Goal: Task Accomplishment & Management: Complete application form

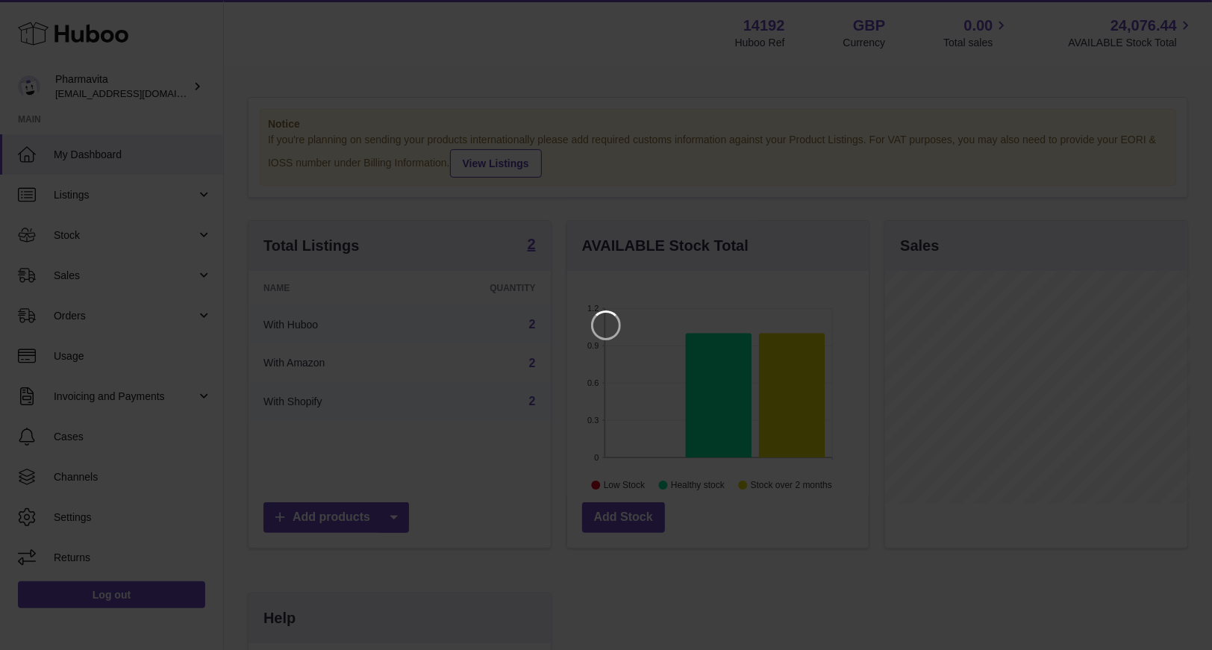
scroll to position [232, 306]
click at [1182, 17] on icon "Close" at bounding box center [1184, 13] width 18 height 18
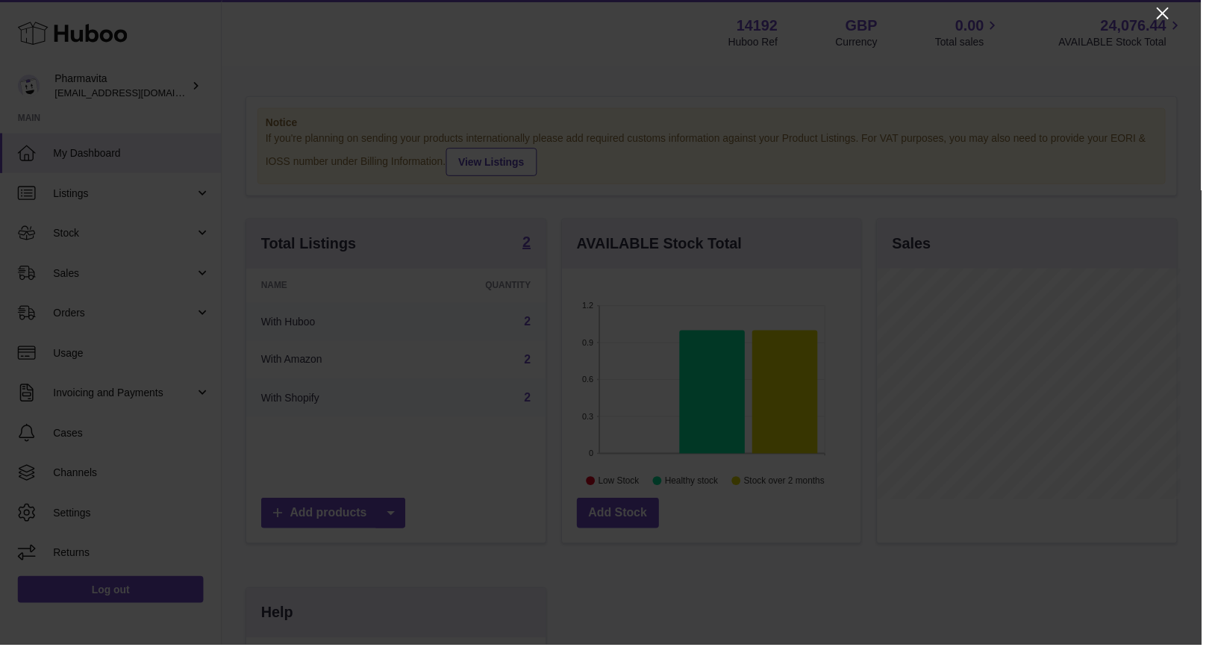
scroll to position [745888, 745819]
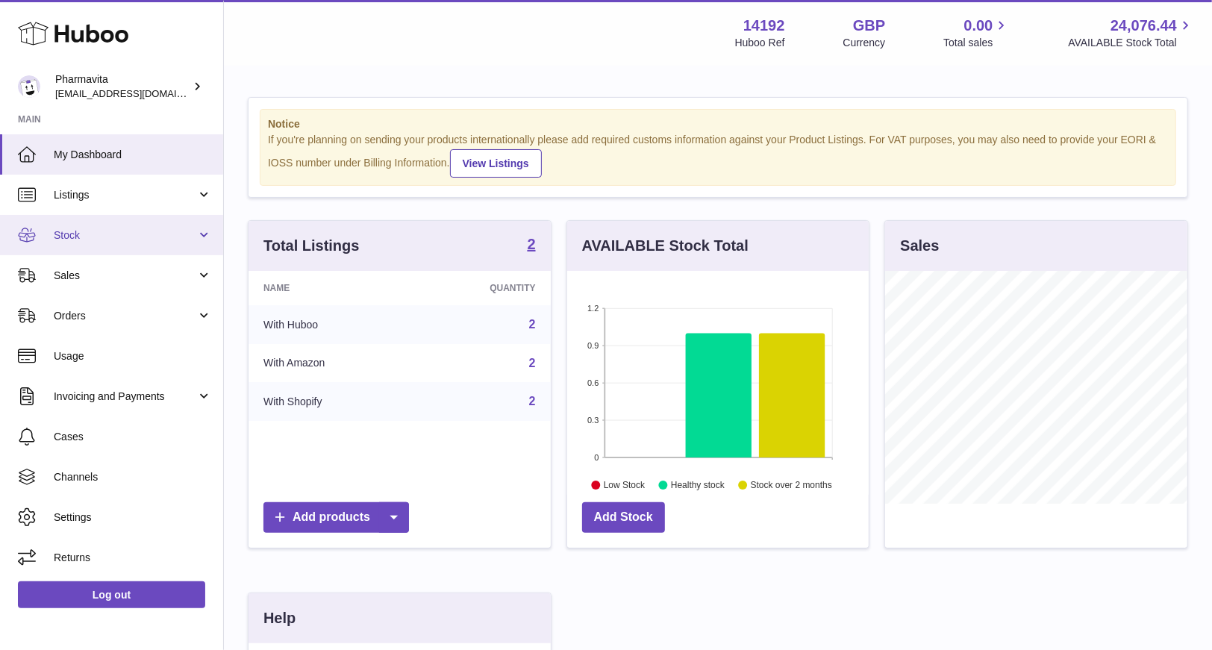
click at [98, 222] on link "Stock" at bounding box center [111, 235] width 223 height 40
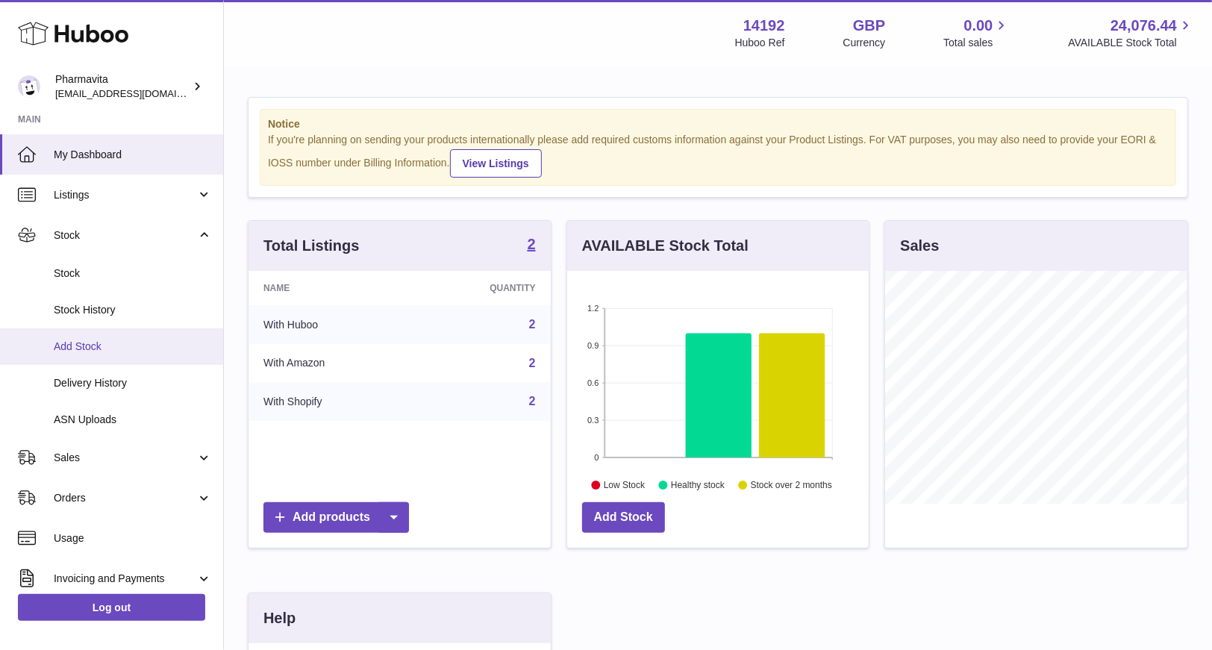
click at [93, 340] on span "Add Stock" at bounding box center [133, 346] width 158 height 14
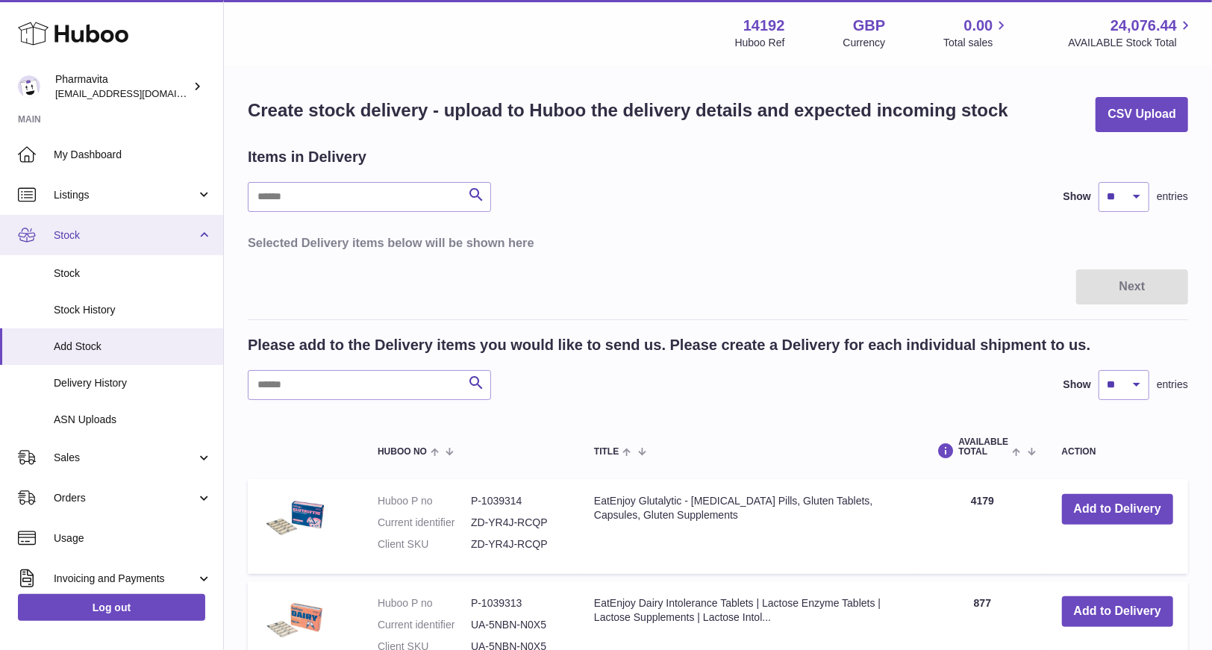
click at [191, 236] on span "Stock" at bounding box center [125, 235] width 143 height 14
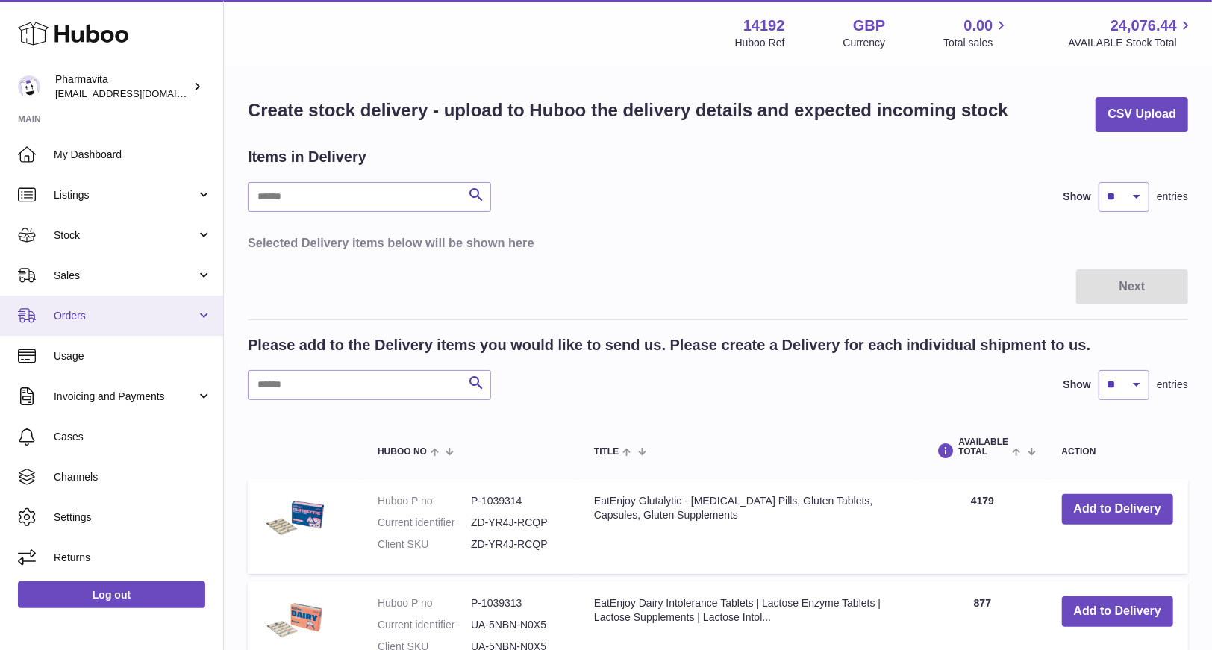
scroll to position [74, 0]
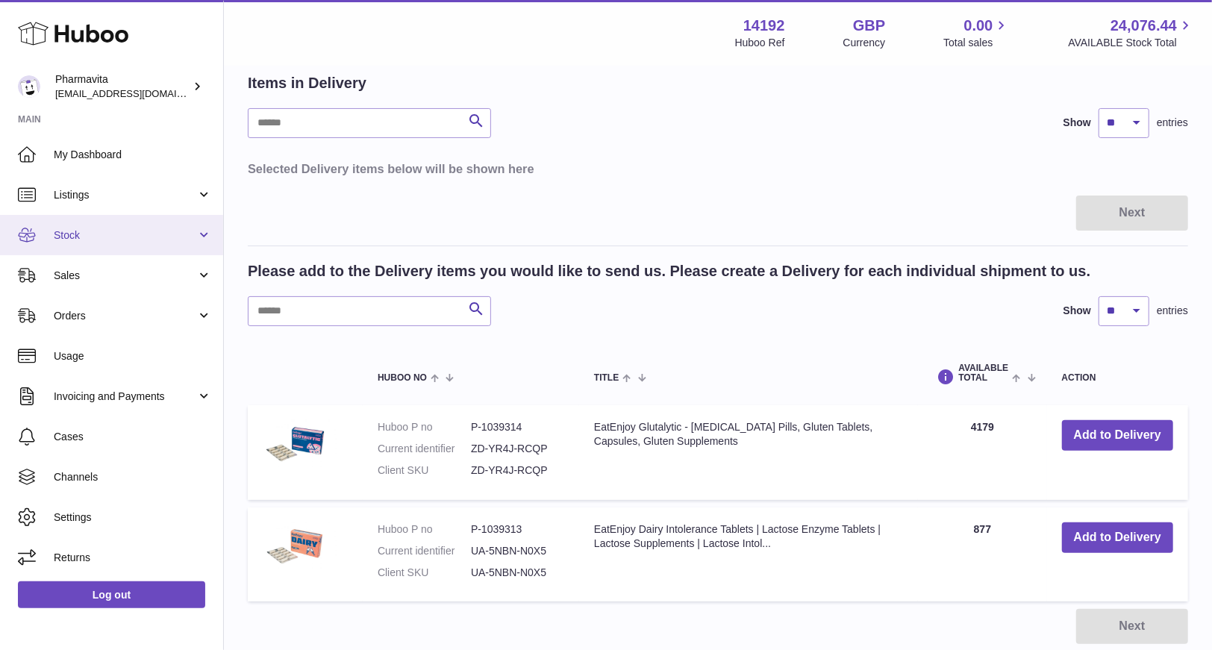
click at [107, 248] on link "Stock" at bounding box center [111, 235] width 223 height 40
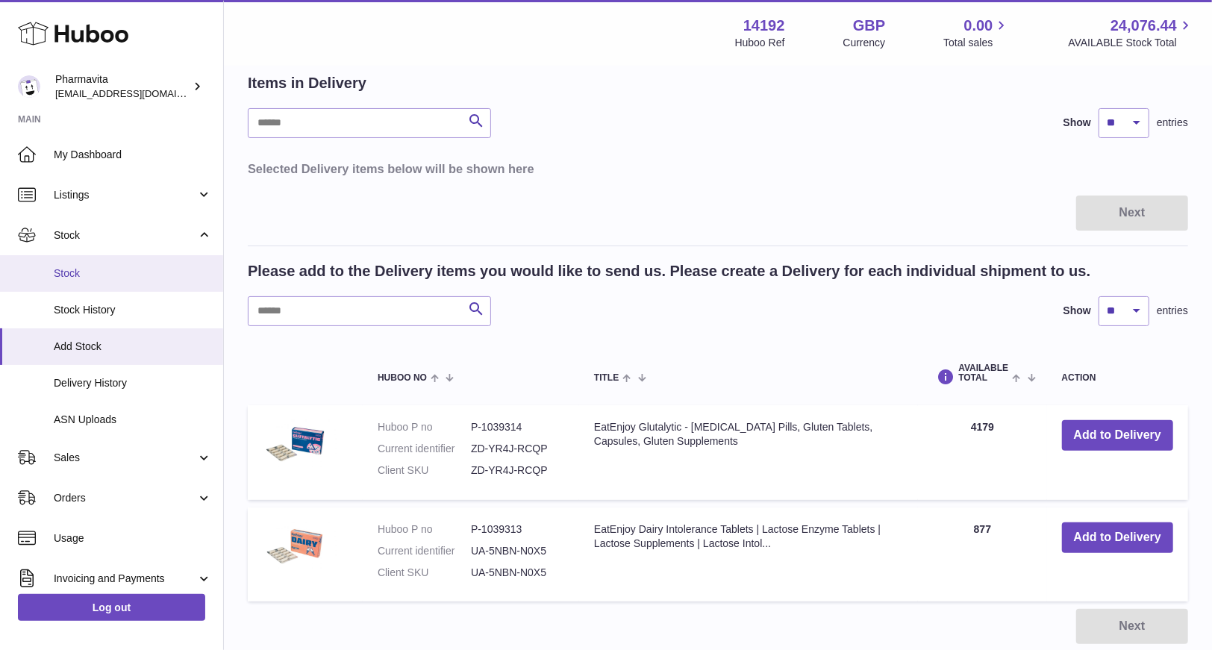
click at [90, 269] on span "Stock" at bounding box center [133, 273] width 158 height 14
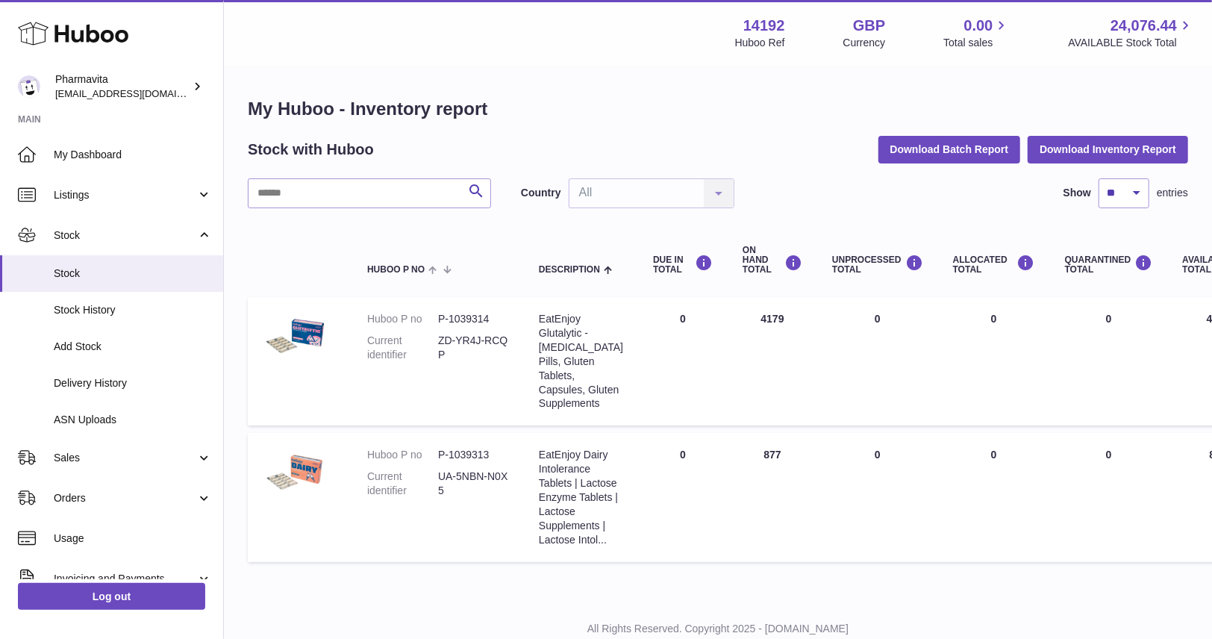
drag, startPoint x: 619, startPoint y: 481, endPoint x: 773, endPoint y: 489, distance: 153.9
click at [622, 481] on td "Description EatEnjoy Dairy Intolerance Tablets | Lactose Enzyme Tablets | Lacto…" at bounding box center [581, 497] width 114 height 128
drag, startPoint x: 773, startPoint y: 489, endPoint x: 816, endPoint y: 486, distance: 42.6
click at [778, 489] on td "ON HAND Total 877" at bounding box center [772, 497] width 90 height 128
click at [818, 486] on td "UNPROCESSED Total 0" at bounding box center [877, 497] width 121 height 128
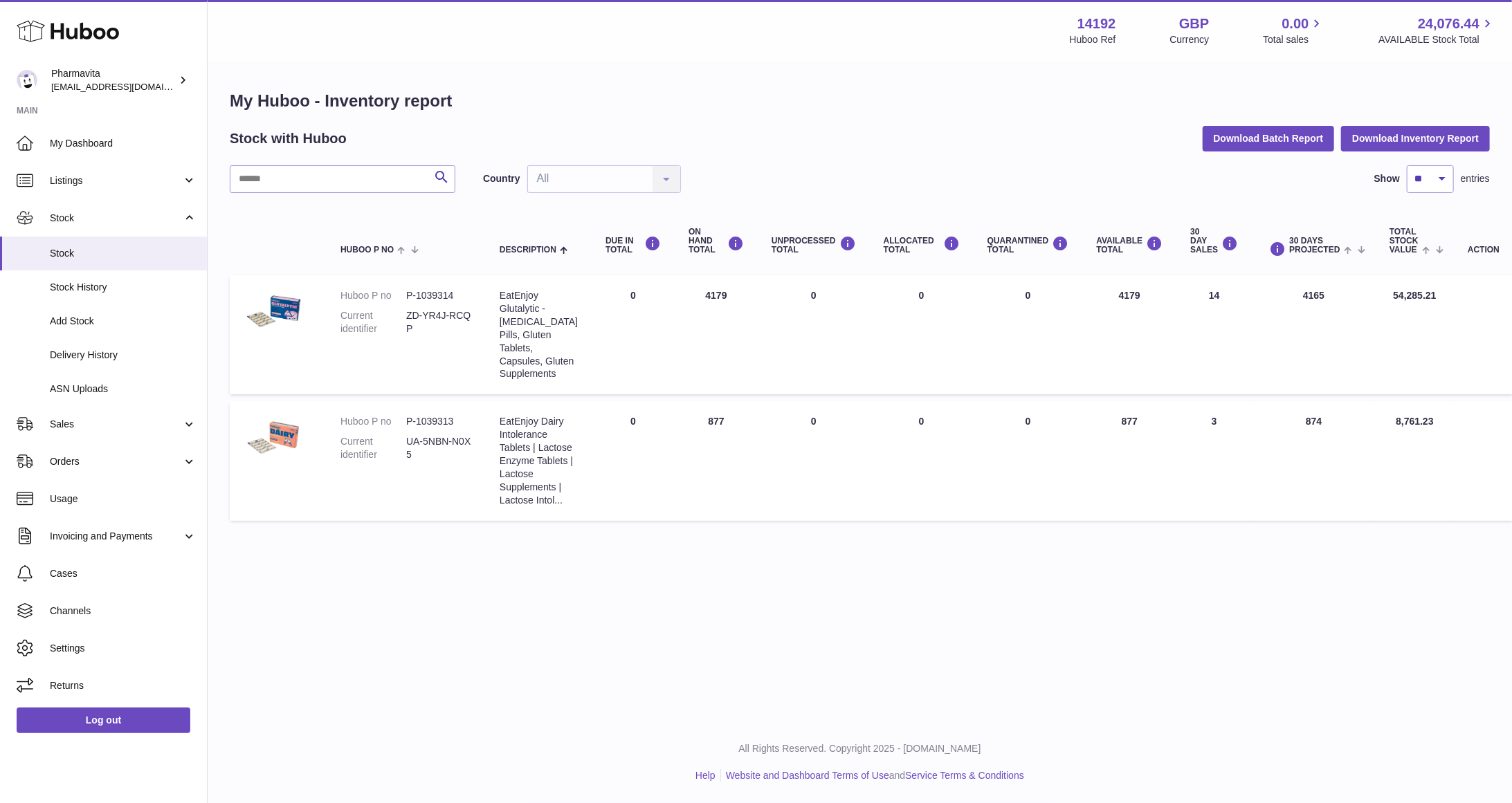
drag, startPoint x: 1096, startPoint y: 1, endPoint x: 926, endPoint y: 690, distance: 709.7
click at [926, 602] on div "Menu Huboo 14192 Huboo Ref GBP Currency 0.00 Total sales 24,076.44 AVAILABLE St…" at bounding box center [860, 361] width 1304 height 721
click at [98, 462] on span "Orders" at bounding box center [116, 462] width 133 height 13
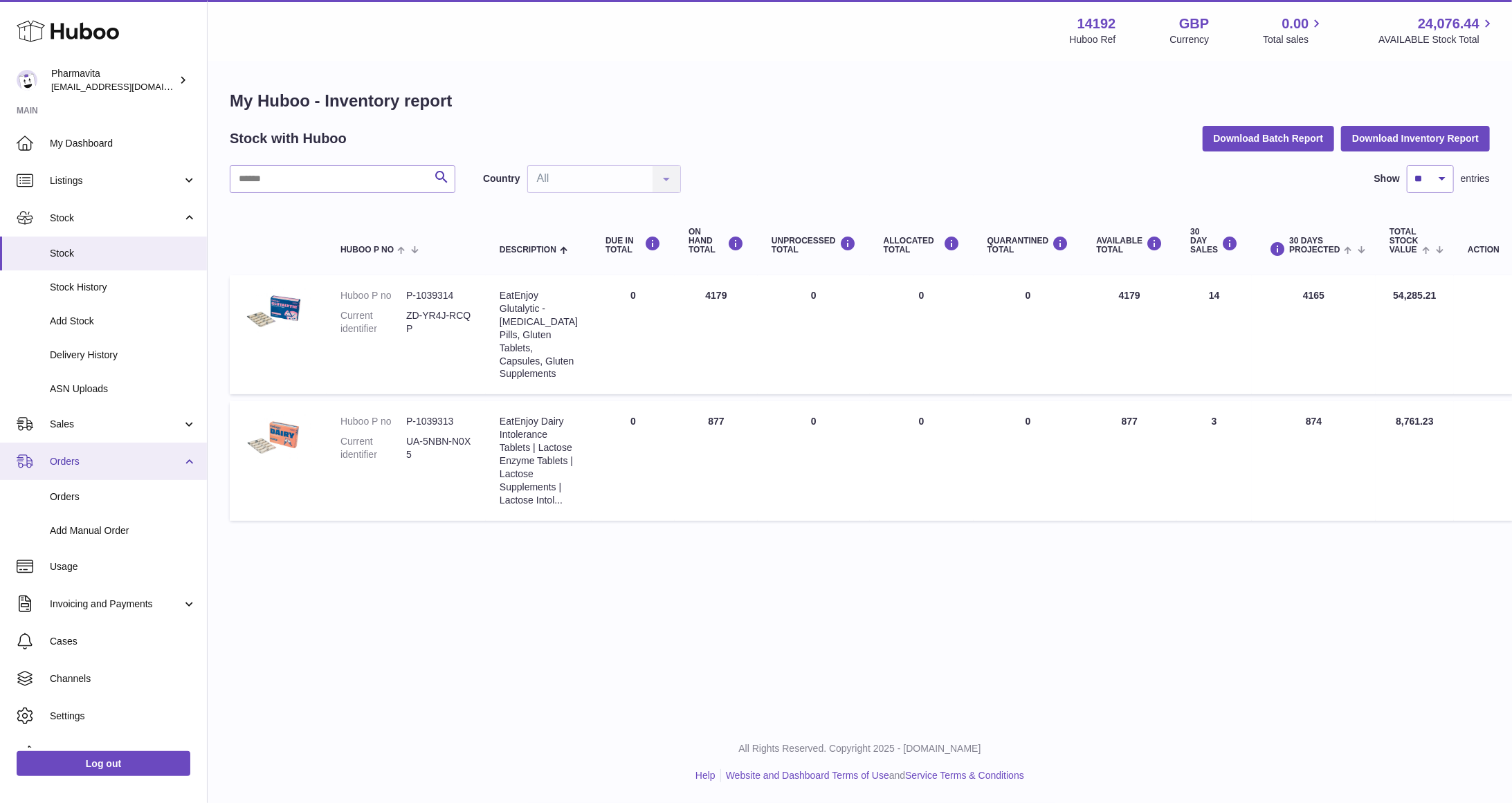
click at [97, 462] on span "Orders" at bounding box center [116, 462] width 133 height 13
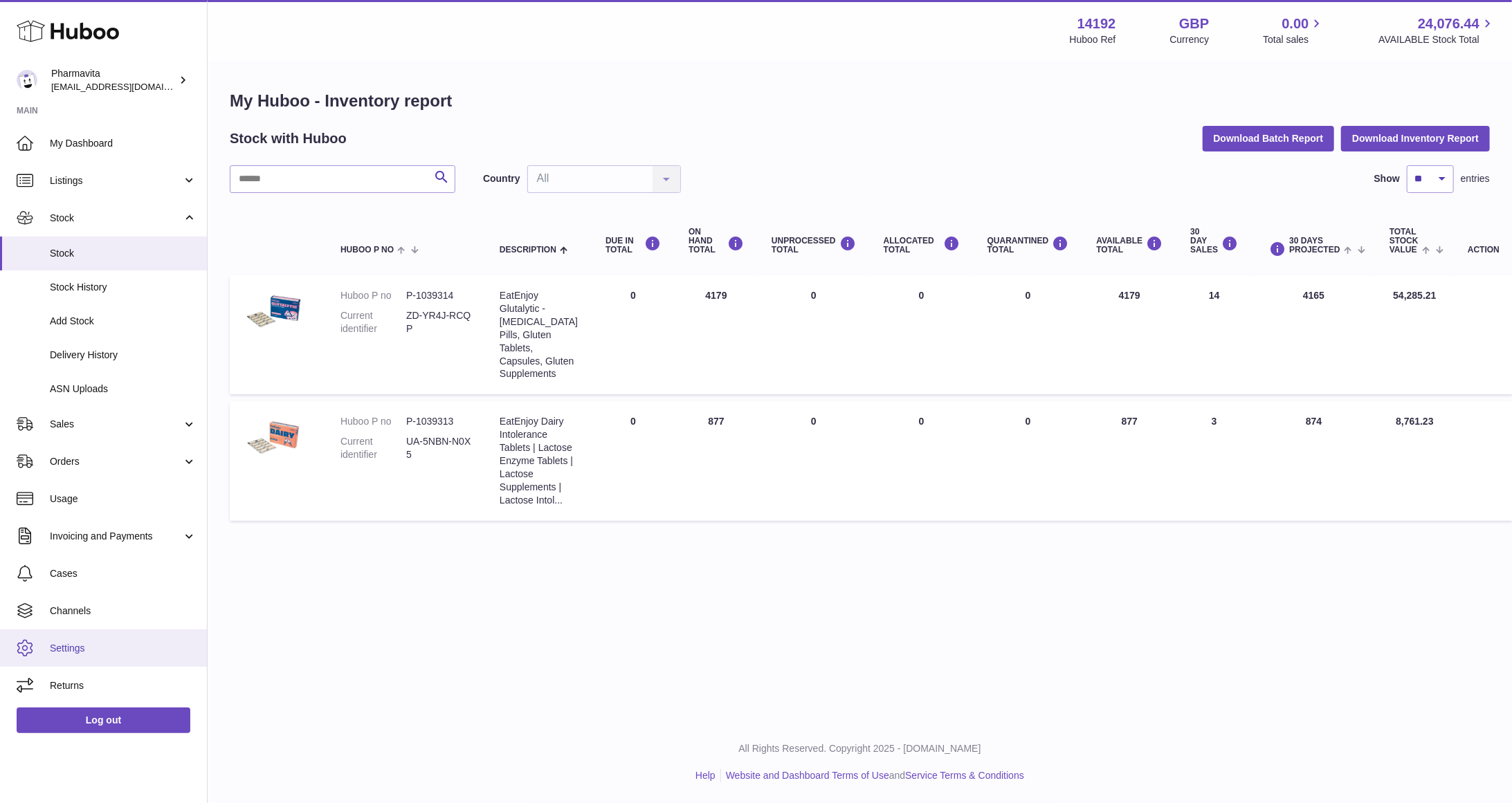
click at [78, 602] on span "Settings" at bounding box center [123, 648] width 147 height 13
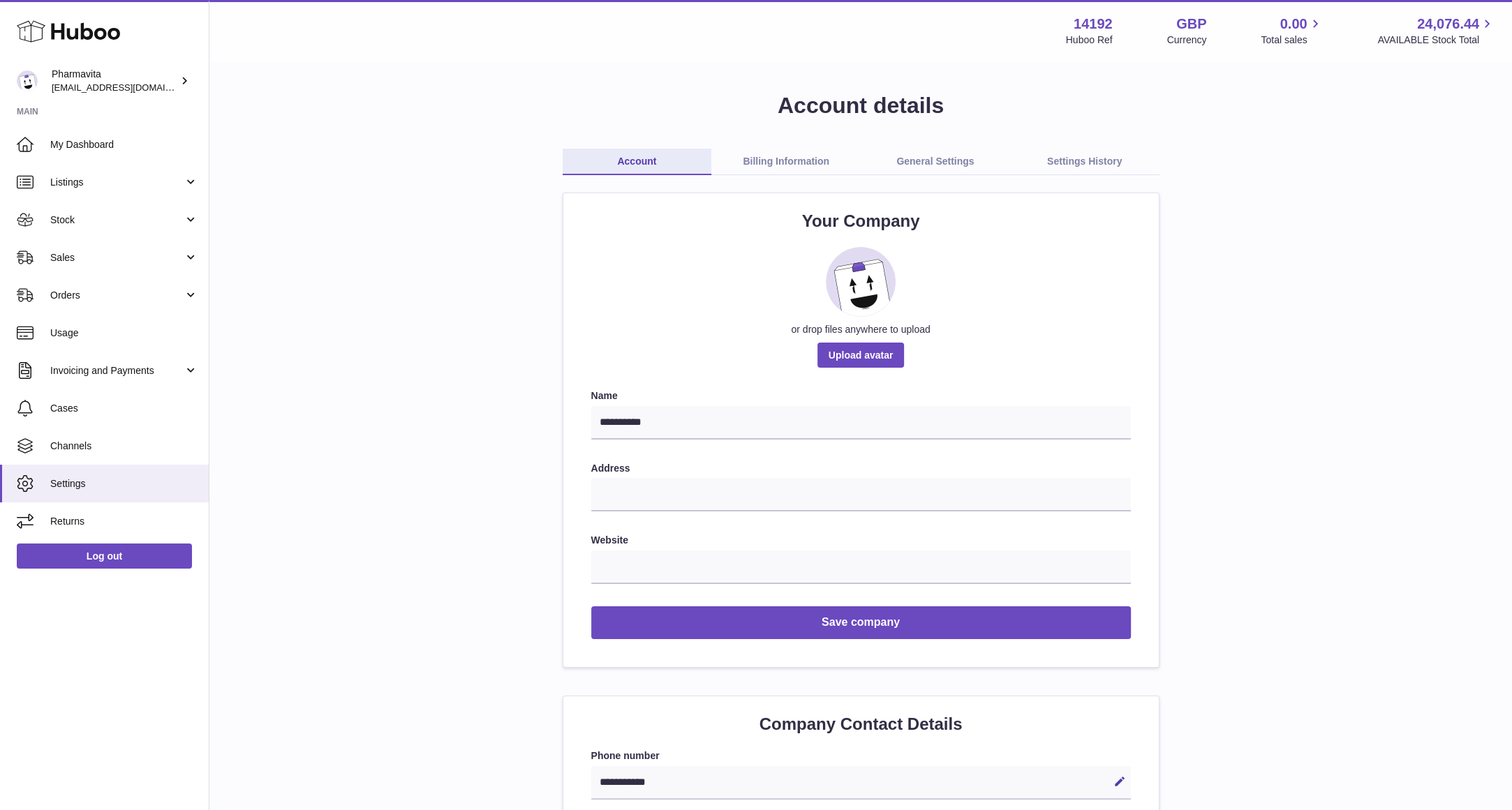
click at [920, 160] on link "General Settings" at bounding box center [936, 162] width 150 height 26
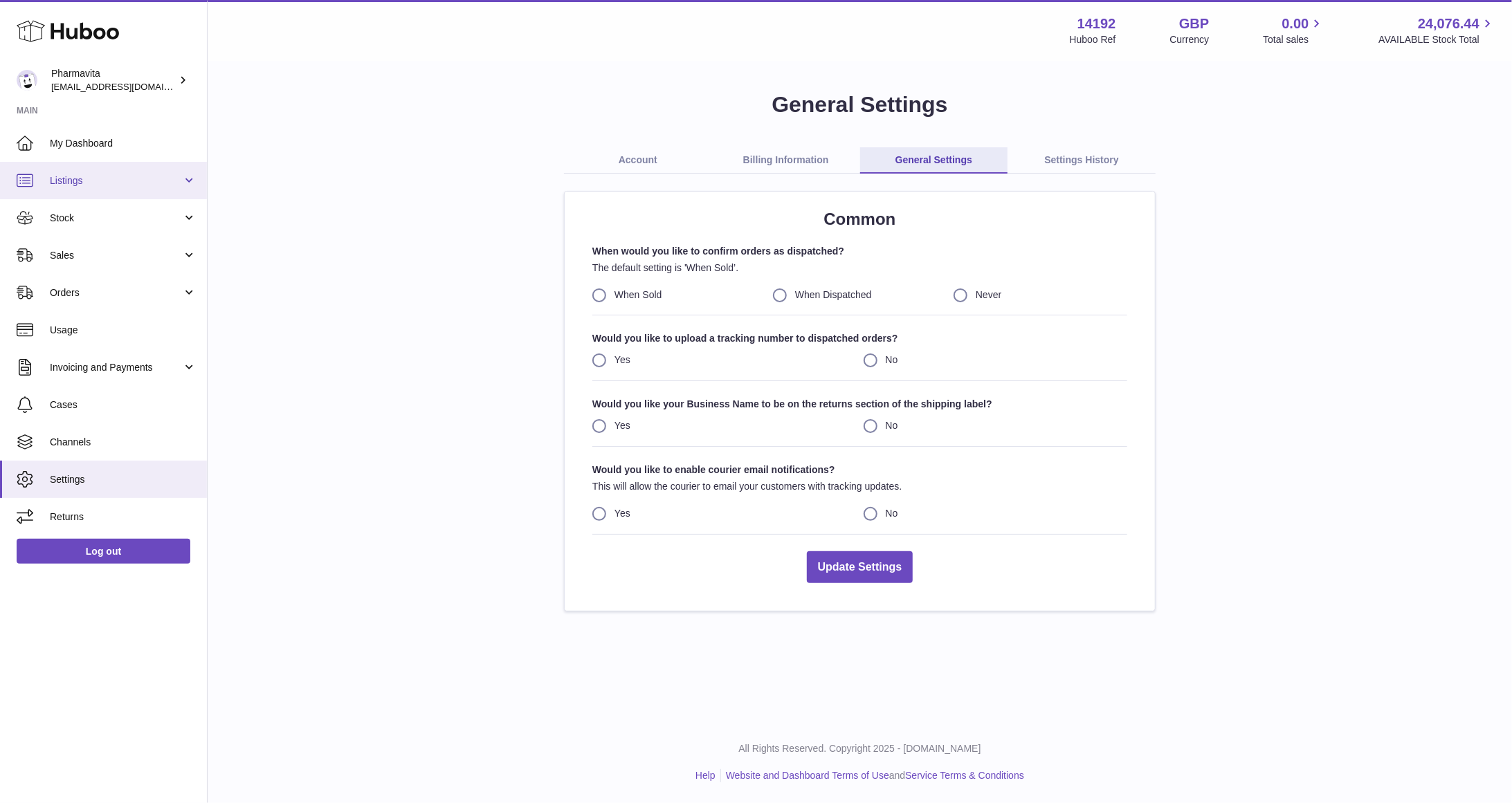
click at [82, 181] on span "Listings" at bounding box center [116, 181] width 133 height 13
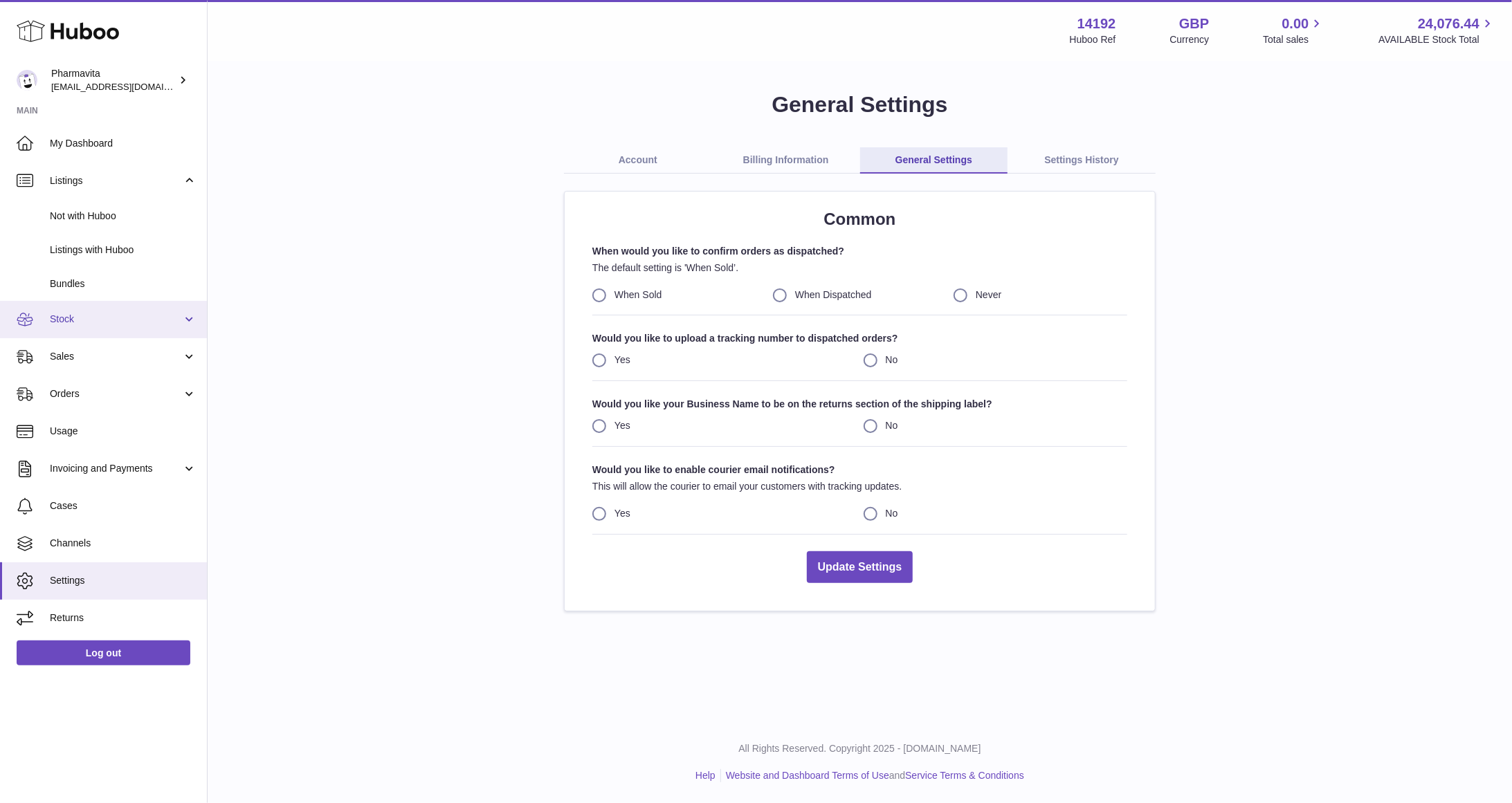
click at [109, 329] on link "Stock" at bounding box center [103, 320] width 207 height 37
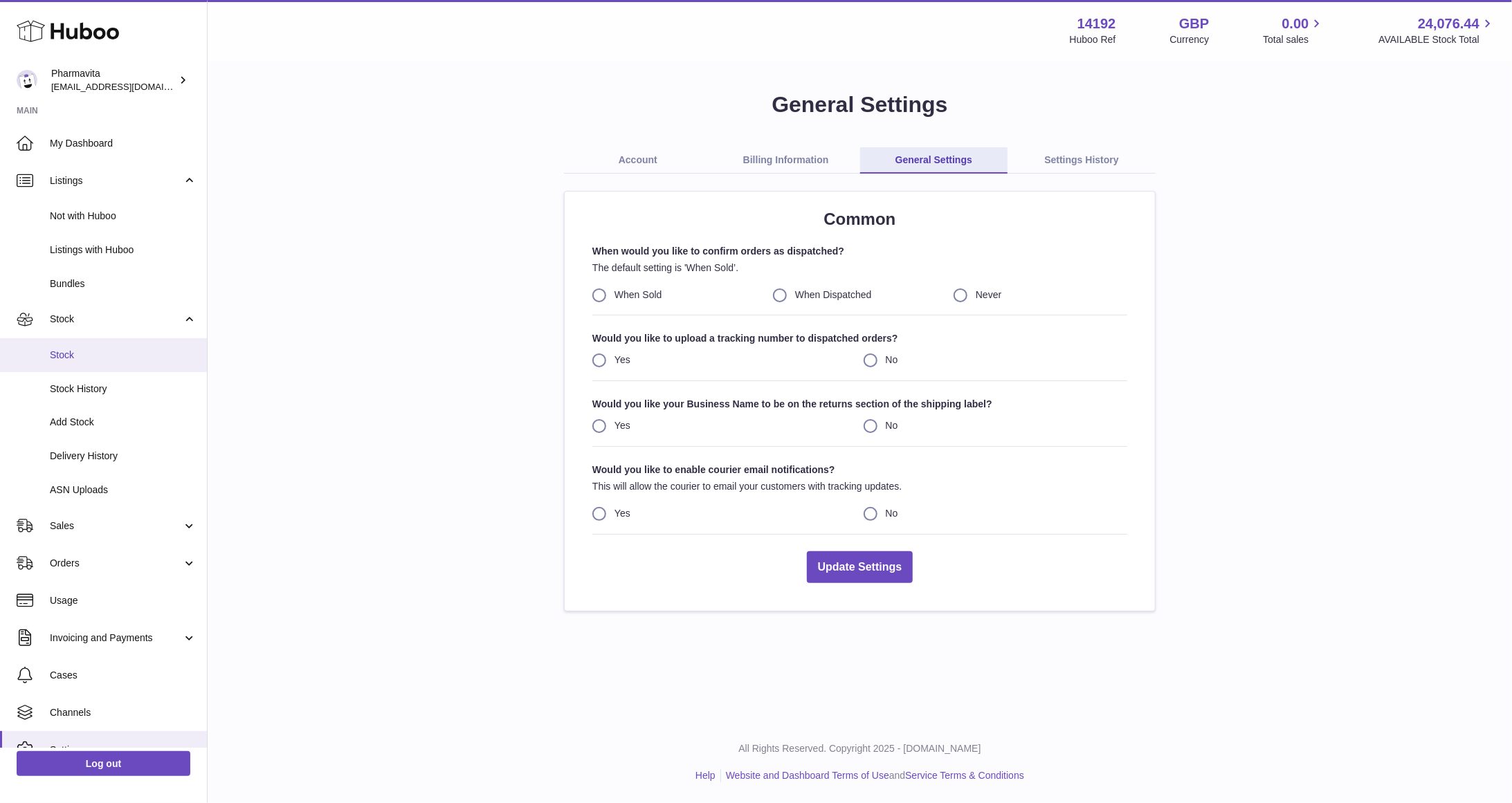
click at [101, 355] on span "Stock" at bounding box center [123, 355] width 147 height 13
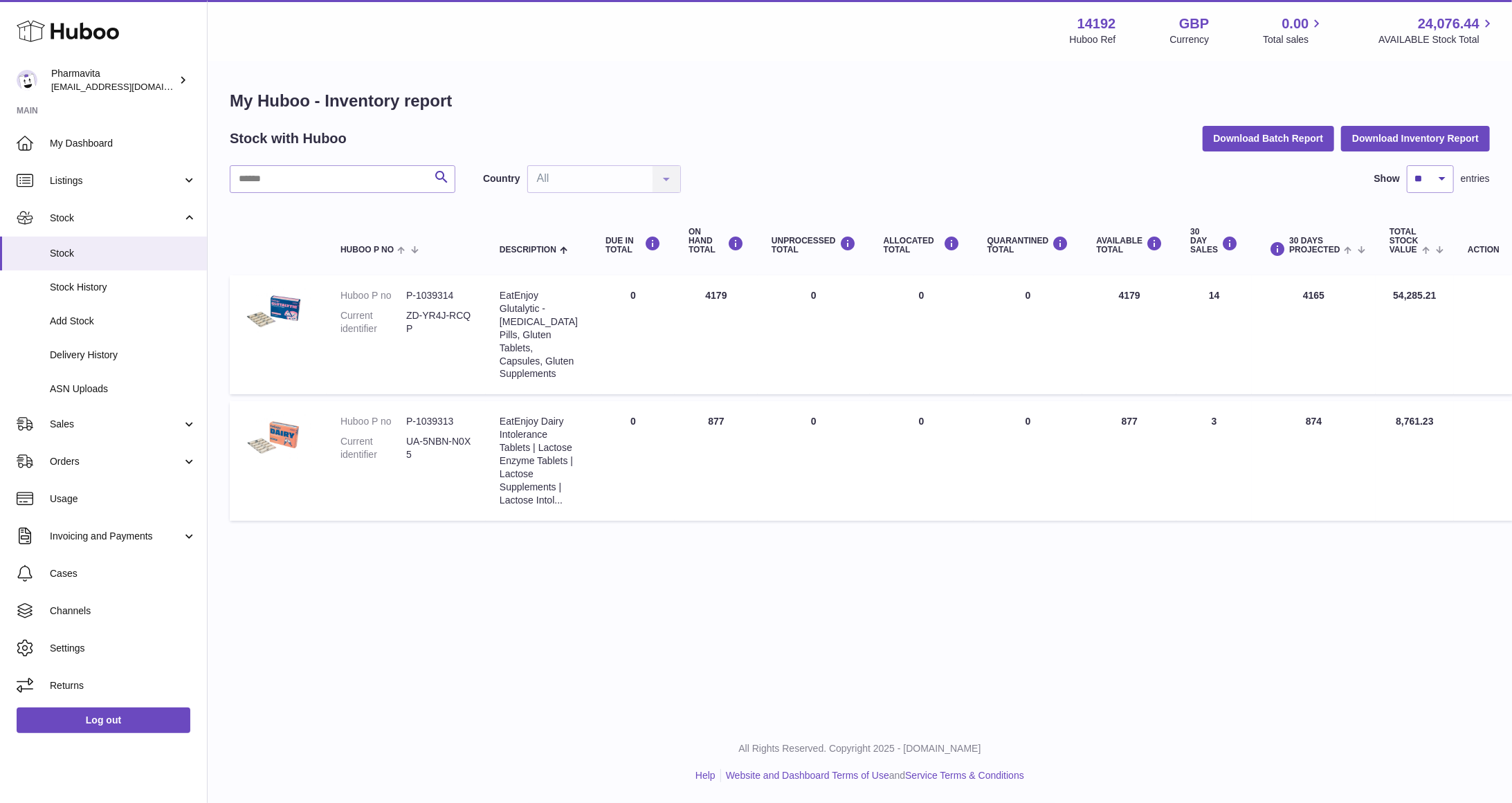
drag, startPoint x: 490, startPoint y: 465, endPoint x: 479, endPoint y: 465, distance: 11.0
drag, startPoint x: 479, startPoint y: 465, endPoint x: 827, endPoint y: 527, distance: 353.5
click at [827, 520] on td "UNPROCESSED Total 0" at bounding box center [814, 461] width 112 height 119
click at [301, 465] on link at bounding box center [278, 440] width 70 height 50
click at [139, 79] on div "Pharmavita matt.simic@pharmavita.uk" at bounding box center [113, 80] width 124 height 26
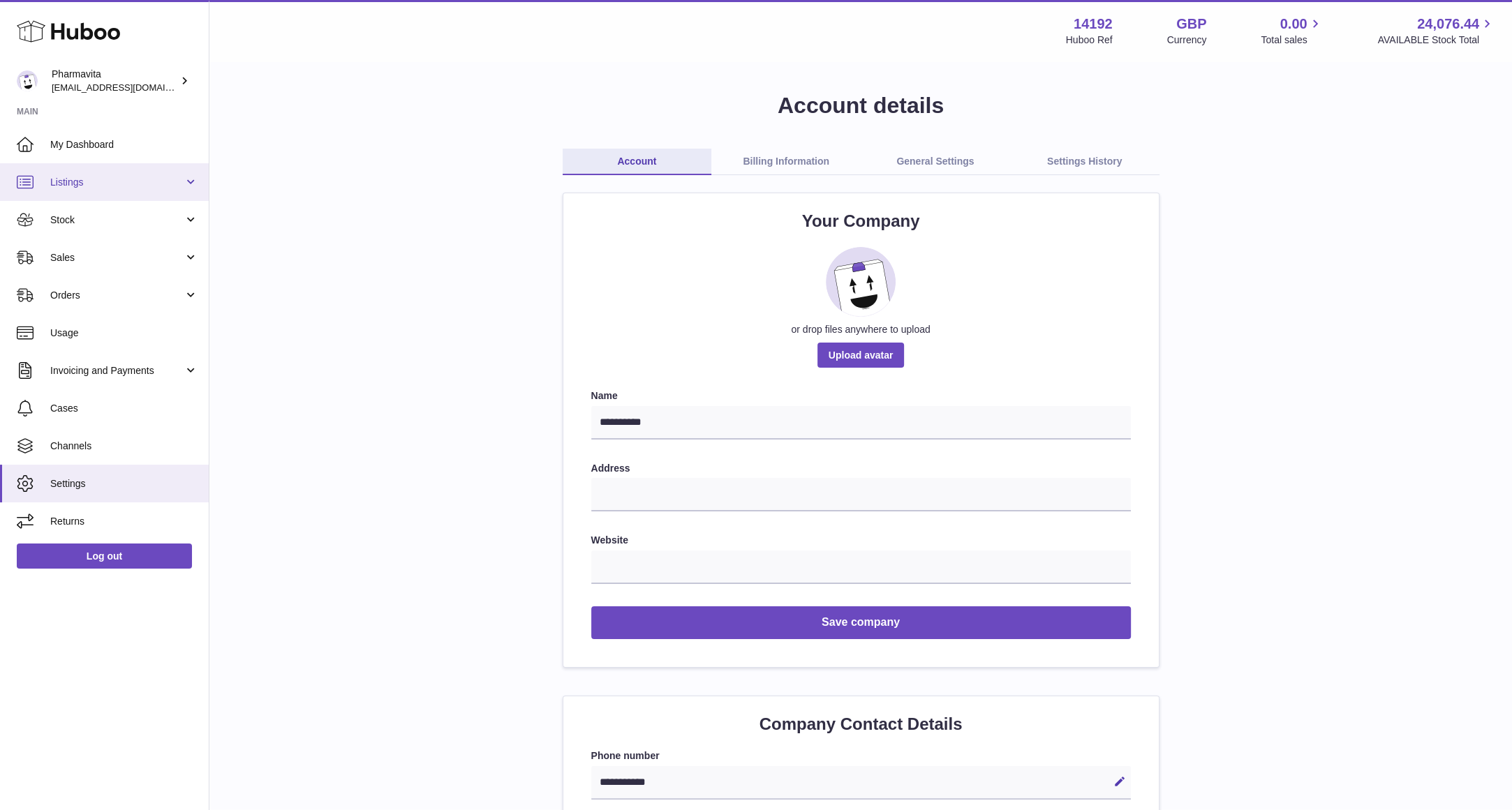
click at [127, 190] on link "Listings" at bounding box center [104, 182] width 209 height 37
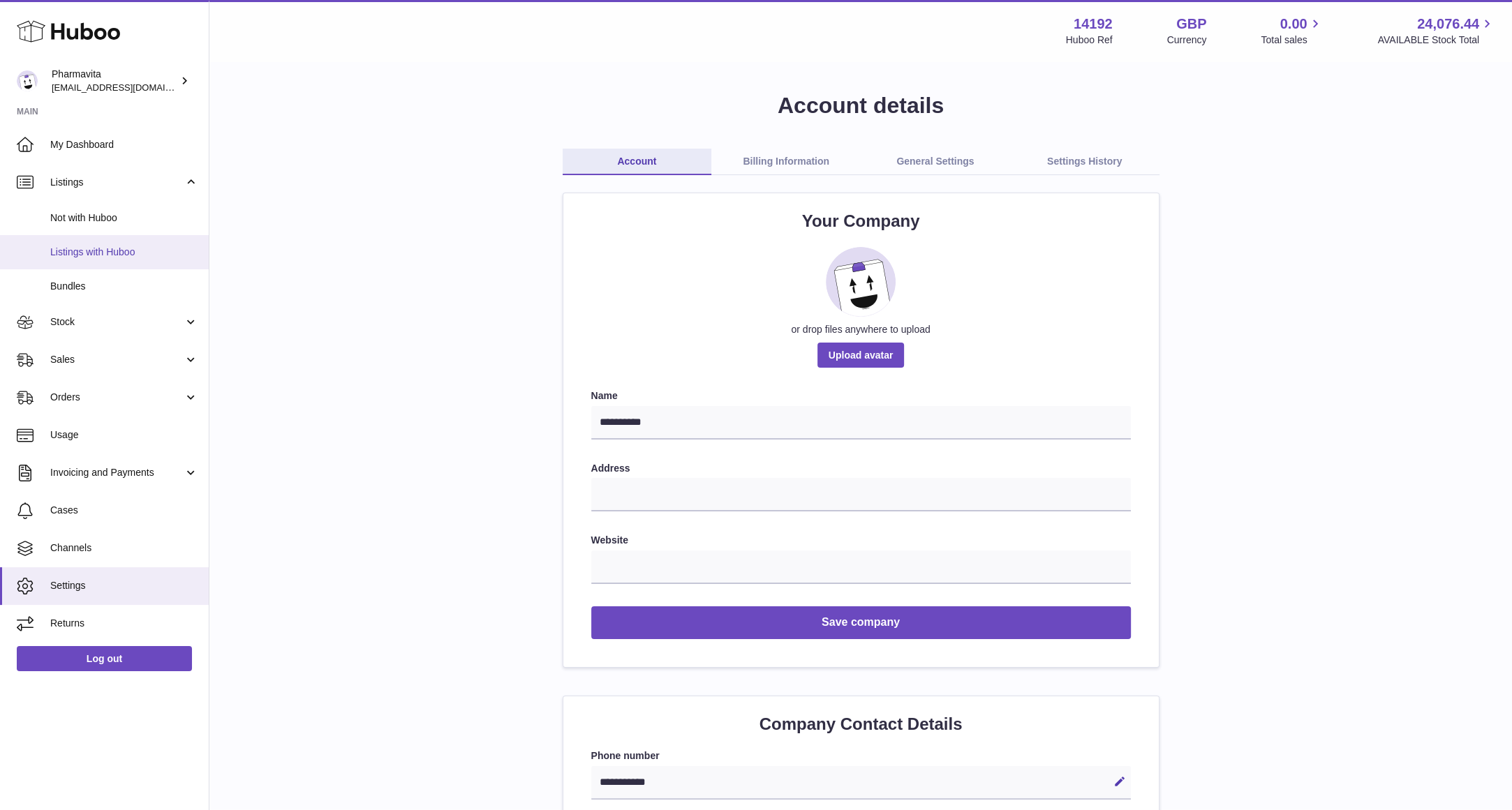
click at [113, 252] on span "Listings with Huboo" at bounding box center [124, 253] width 148 height 13
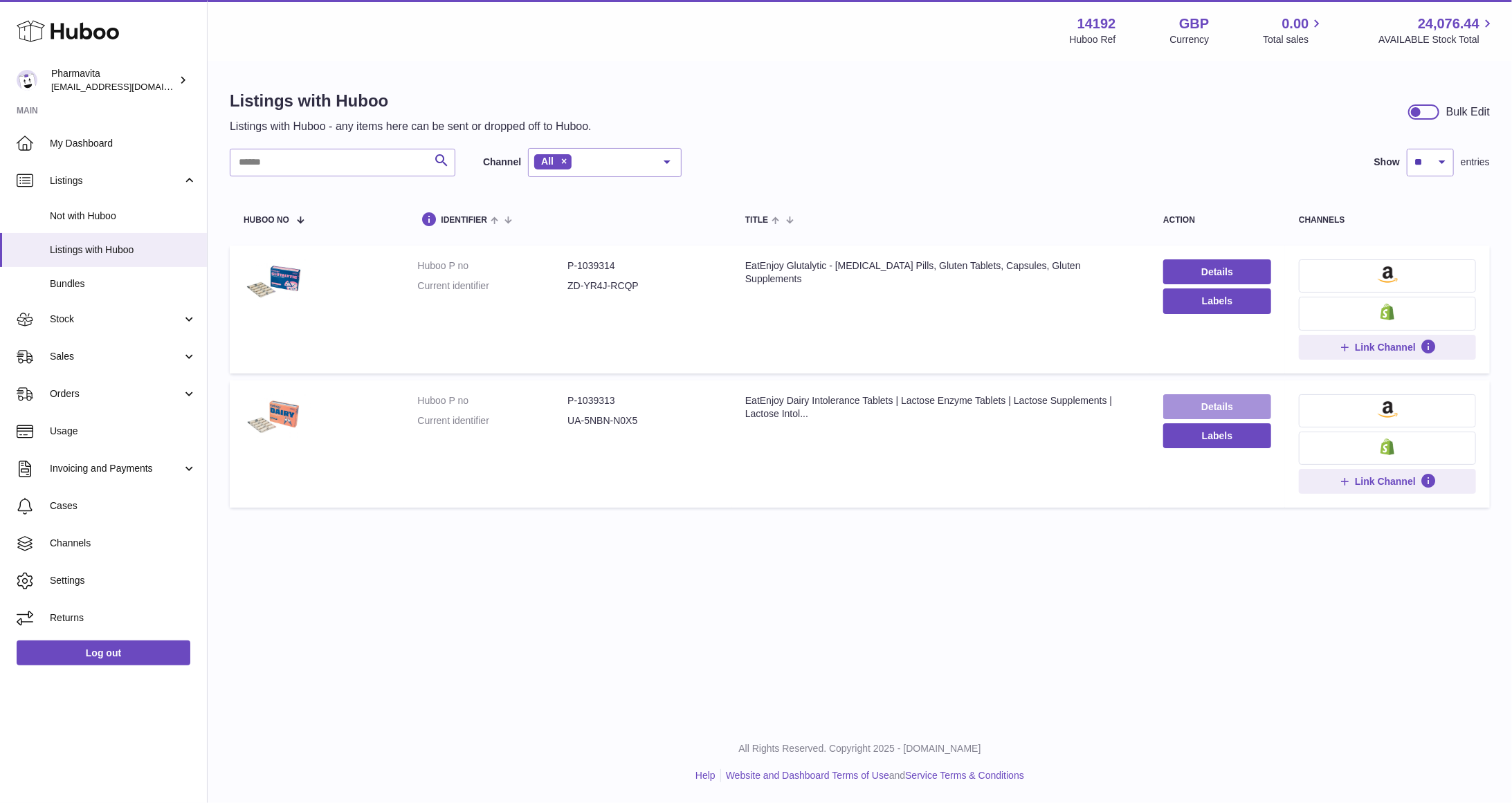
click at [1228, 411] on link "Details" at bounding box center [1217, 406] width 108 height 25
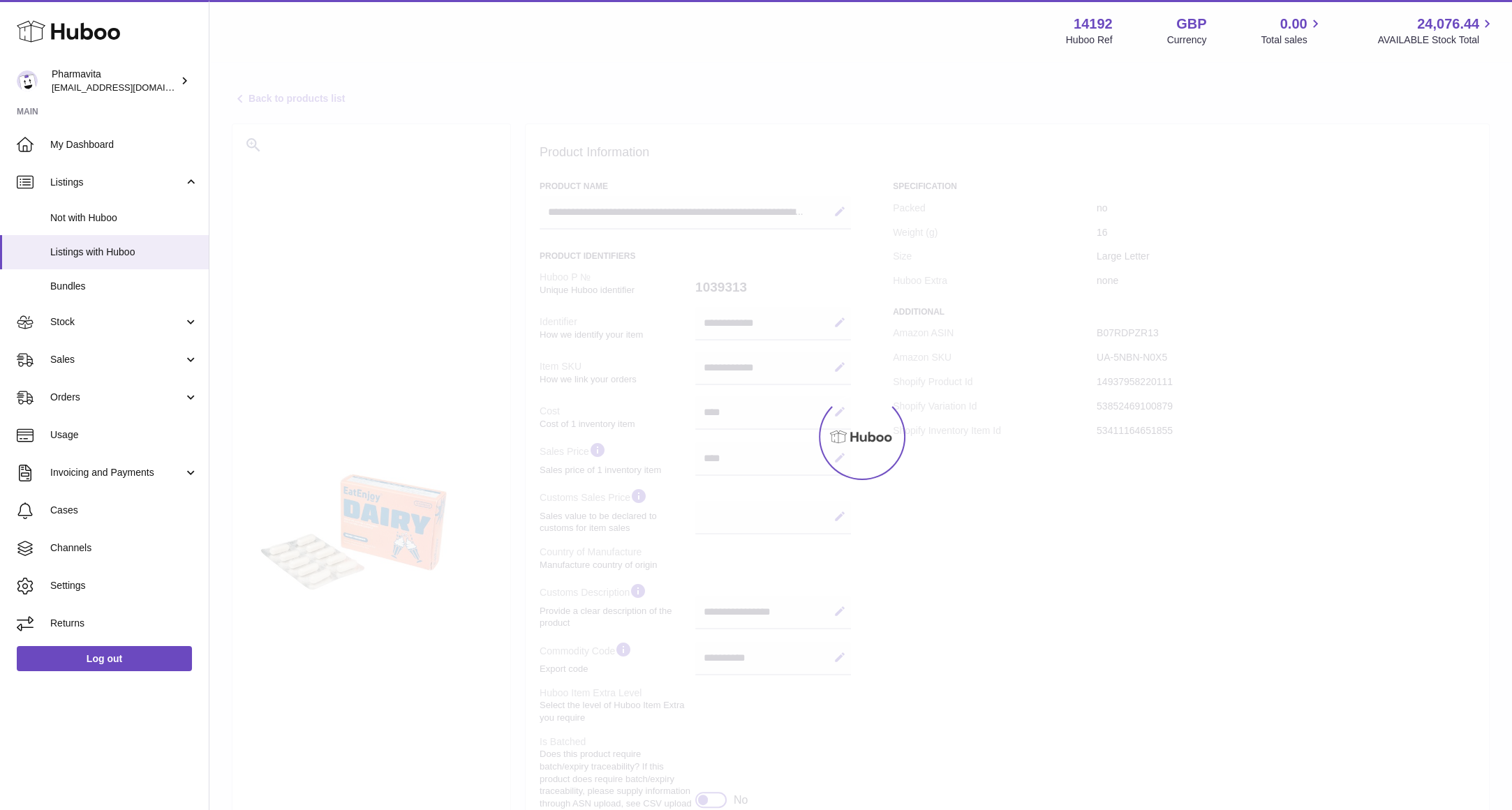
select select "***"
select select "****"
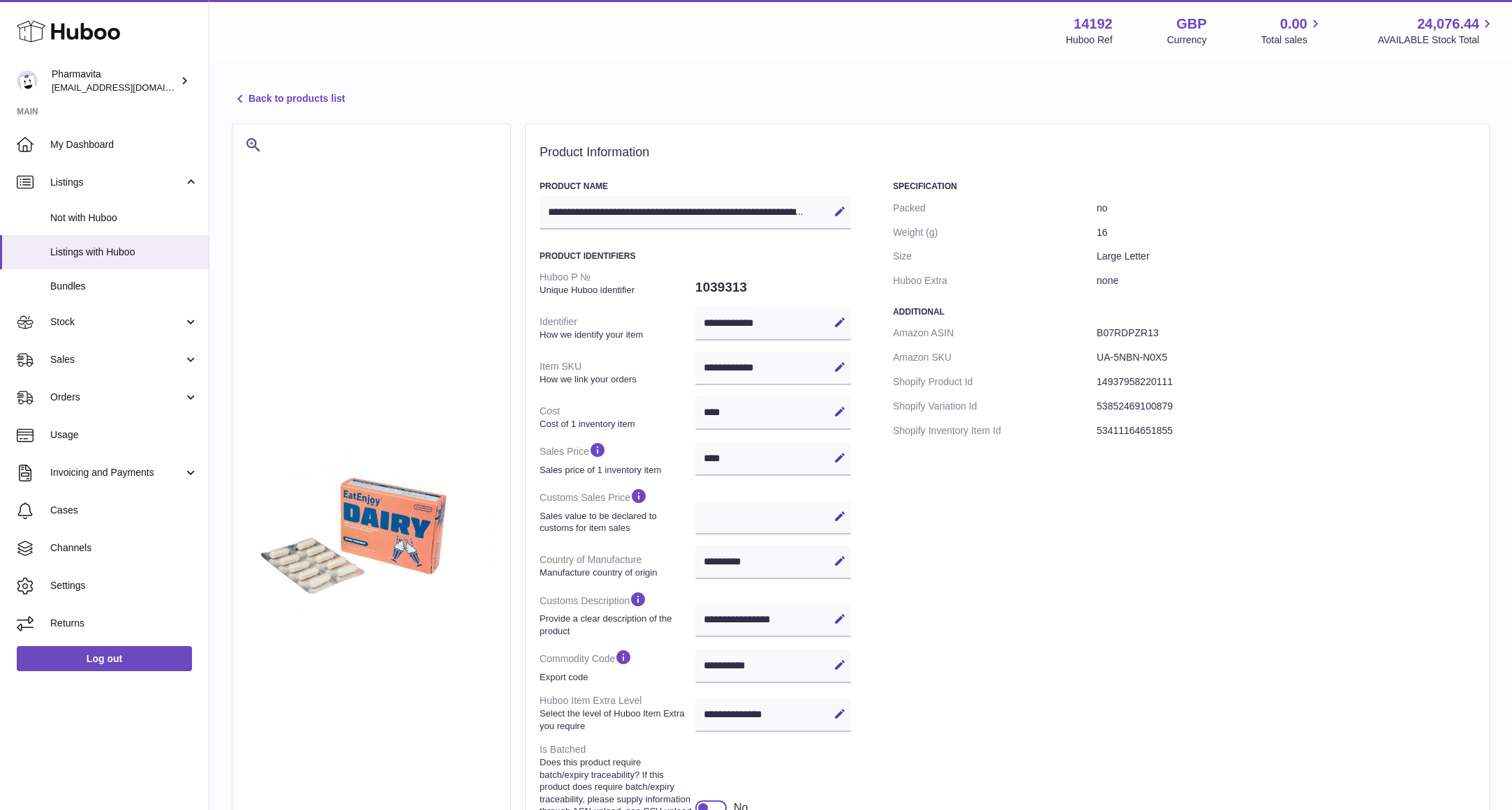
click at [252, 87] on div "**********" at bounding box center [861, 536] width 1302 height 947
click at [254, 94] on link "Back to products list" at bounding box center [288, 99] width 113 height 17
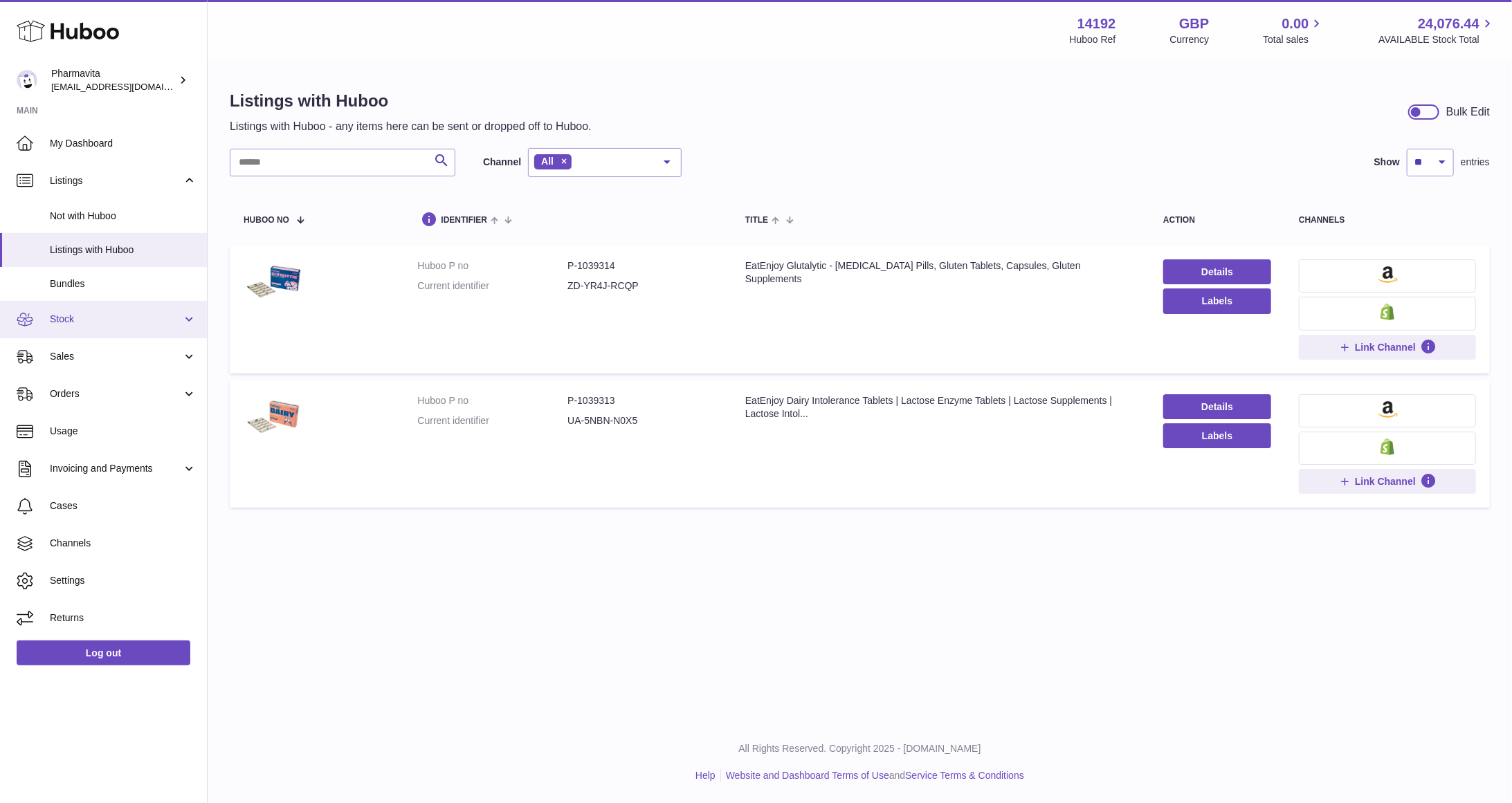
click at [56, 330] on link "Stock" at bounding box center [103, 320] width 207 height 37
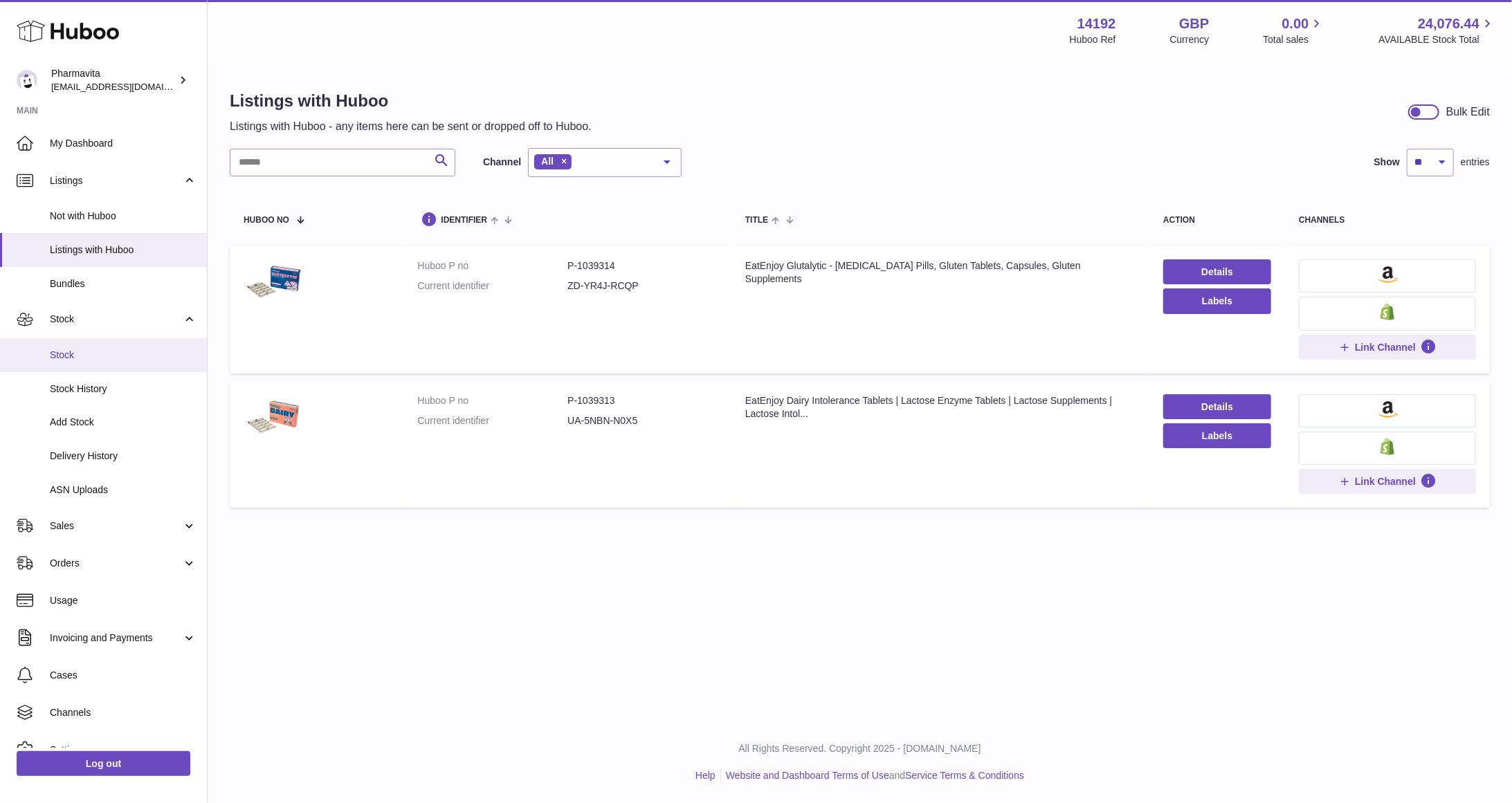
click at [61, 351] on span "Stock" at bounding box center [123, 355] width 147 height 13
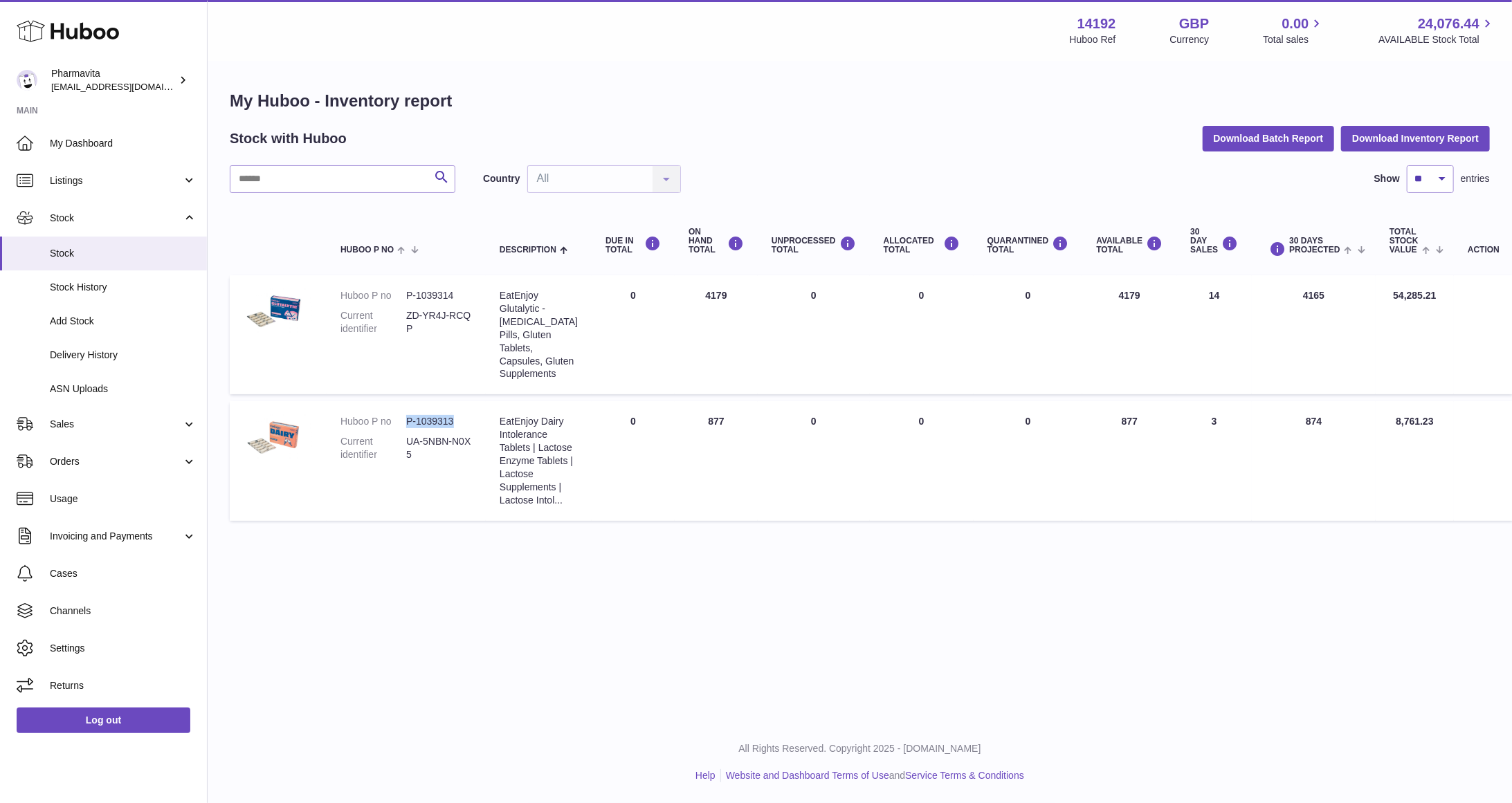
drag, startPoint x: 405, startPoint y: 448, endPoint x: 454, endPoint y: 446, distance: 49.0
click at [454, 446] on dl "Huboo P no P-1039313 Current identifier UA-5NBN-N0X5" at bounding box center [406, 441] width 132 height 53
copy dl "P-1039313"
drag, startPoint x: 1123, startPoint y: 19, endPoint x: 1077, endPoint y: 23, distance: 46.2
click at [1077, 23] on div "14192 Huboo Ref GBP Currency 0.00 Total sales 24,076.44 AVAILABLE Stock Total" at bounding box center [1283, 31] width 426 height 32
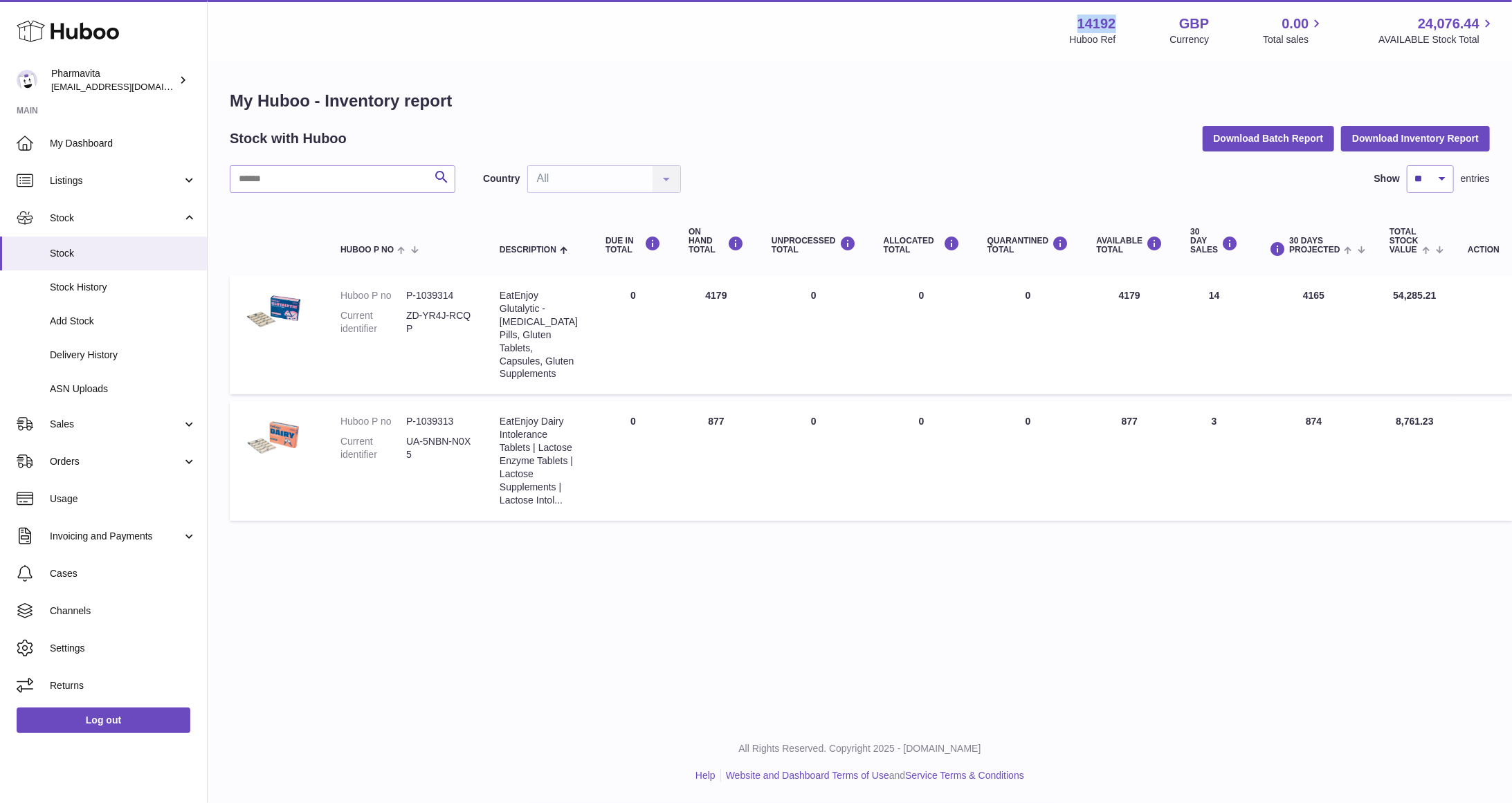
copy strong "14192"
click at [93, 324] on span "Add Stock" at bounding box center [123, 321] width 147 height 13
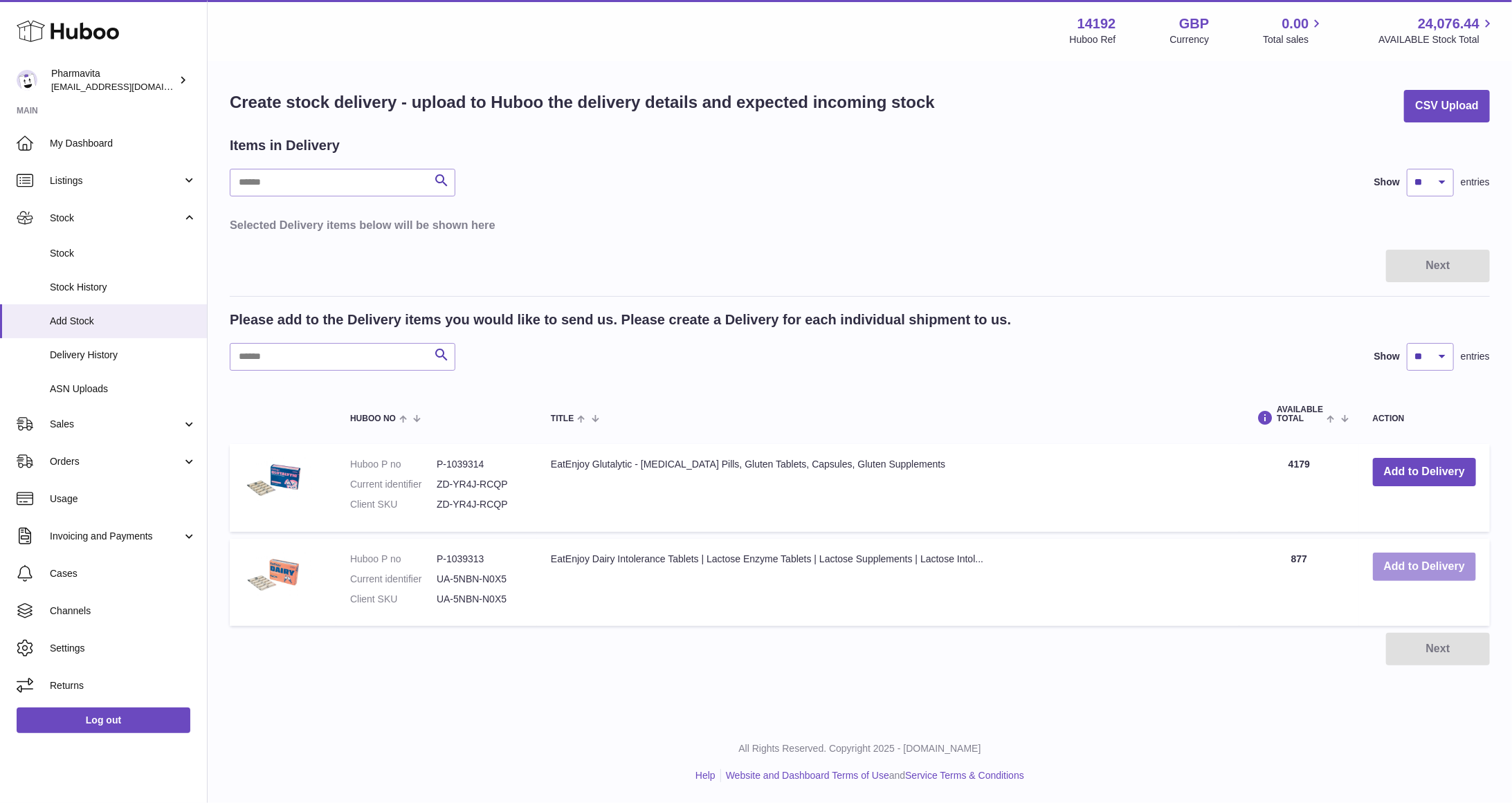
click at [1429, 563] on button "Add to Delivery" at bounding box center [1424, 567] width 103 height 29
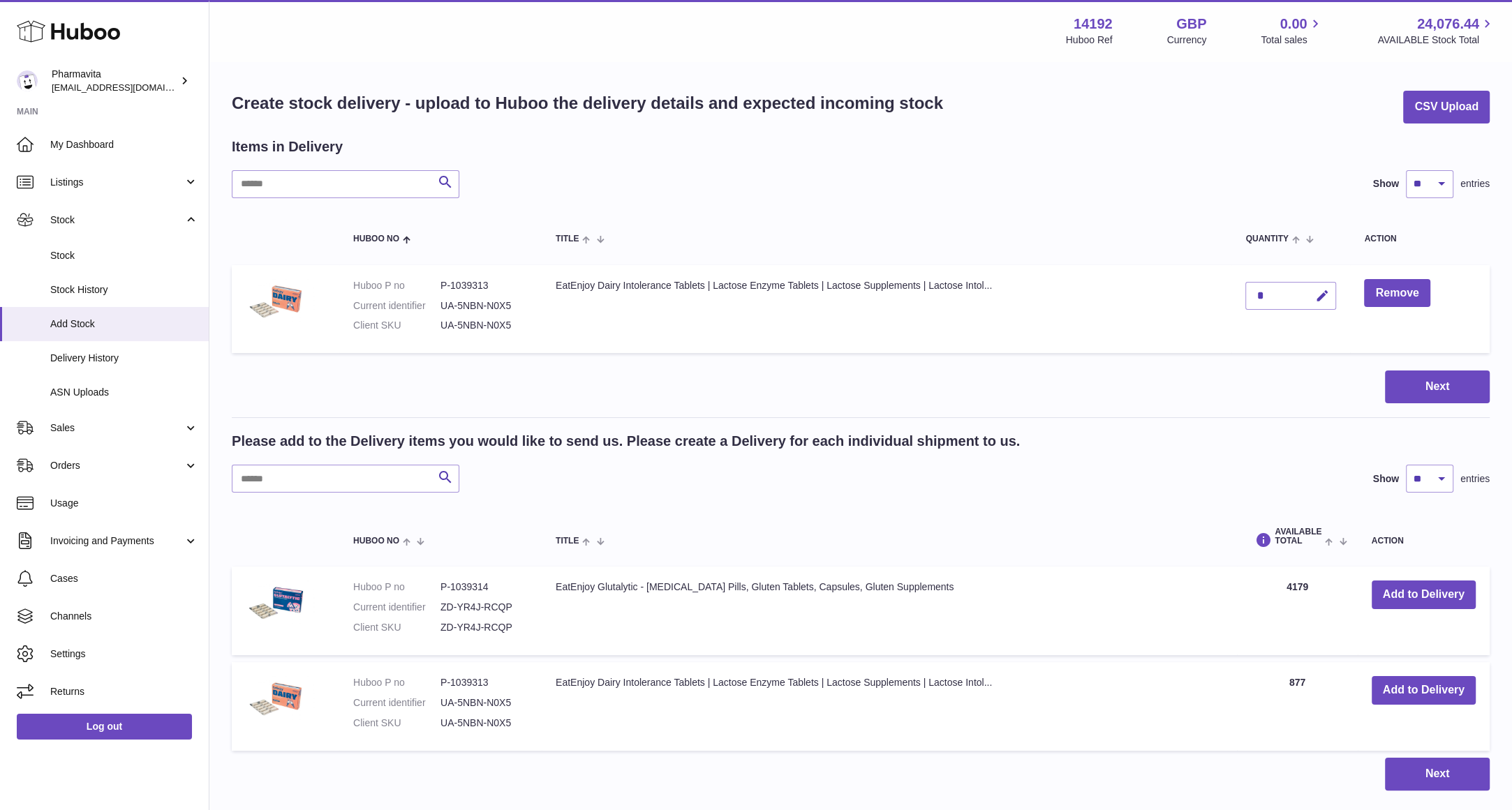
click at [1287, 300] on div "*" at bounding box center [1290, 296] width 91 height 28
click at [1272, 291] on div "*" at bounding box center [1290, 296] width 91 height 28
click at [1316, 292] on icon "button" at bounding box center [1322, 297] width 15 height 15
type input "****"
click at [1418, 765] on button "Next" at bounding box center [1437, 774] width 105 height 33
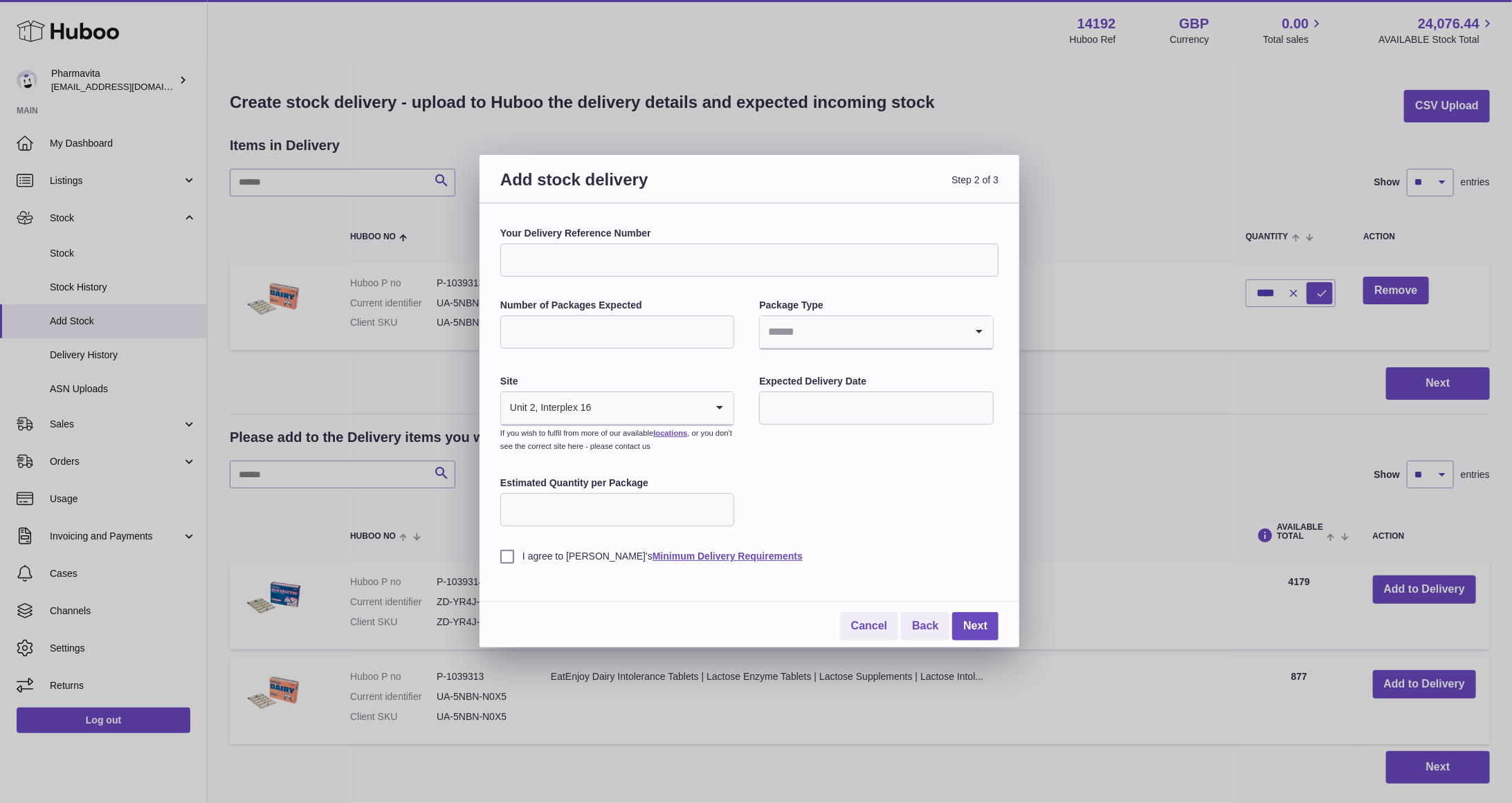
click at [565, 267] on input "Your Delivery Reference Number" at bounding box center [749, 261] width 498 height 33
type input "*******"
click at [563, 330] on input "Number of Packages Expected" at bounding box center [617, 332] width 234 height 33
click at [686, 316] on input "Number of Packages Expected" at bounding box center [617, 332] width 234 height 33
click at [818, 319] on input "Search for option" at bounding box center [862, 332] width 205 height 32
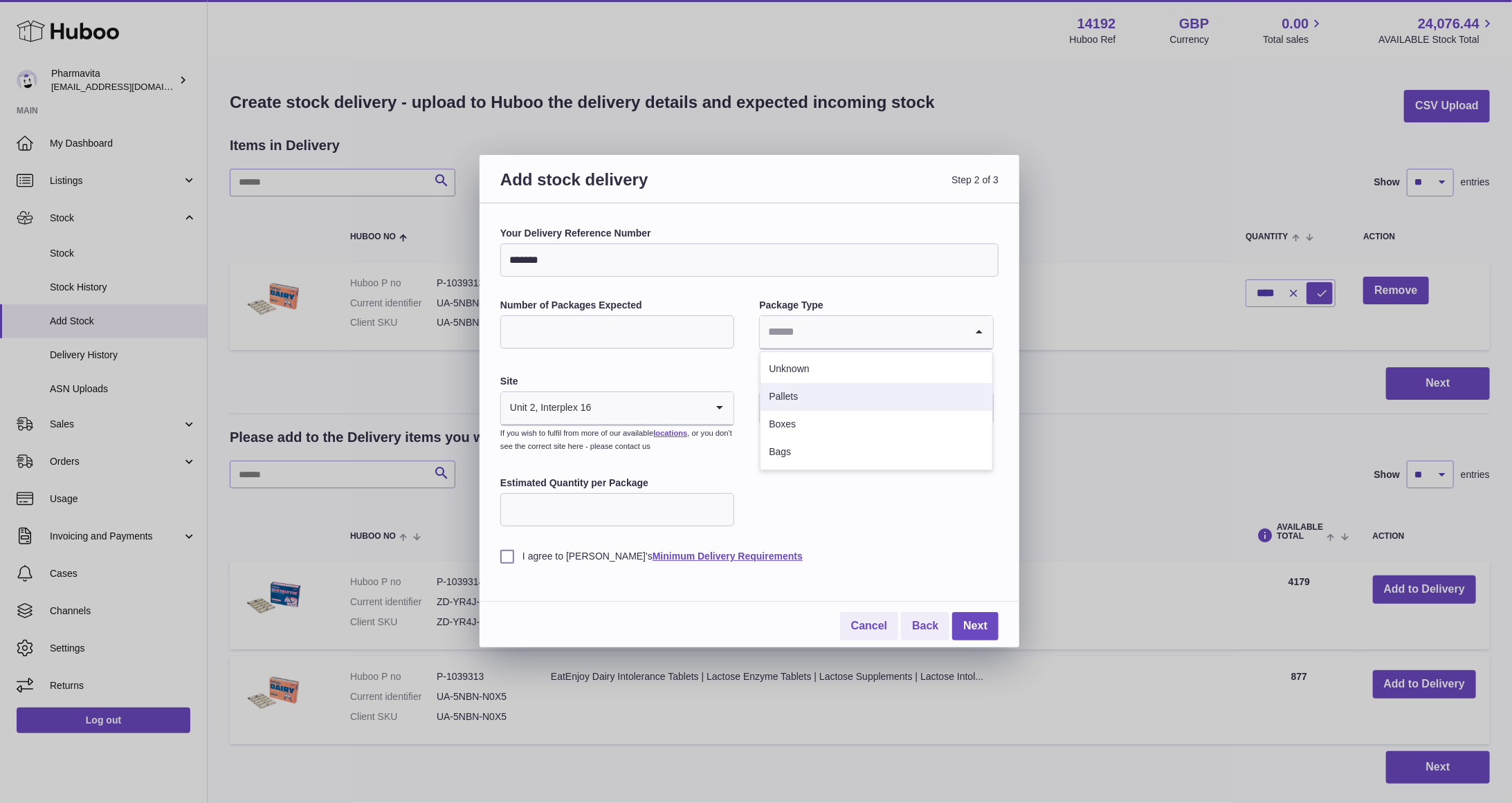
click at [803, 395] on li "Pallets" at bounding box center [876, 397] width 231 height 28
click at [634, 331] on input "Number of Packages Expected" at bounding box center [617, 332] width 234 height 33
type input "*"
click at [724, 285] on div "Your Delivery Reference Number ******* Number of Packages Expected * Package Ty…" at bounding box center [749, 395] width 498 height 337
click at [793, 410] on input "text" at bounding box center [876, 408] width 234 height 33
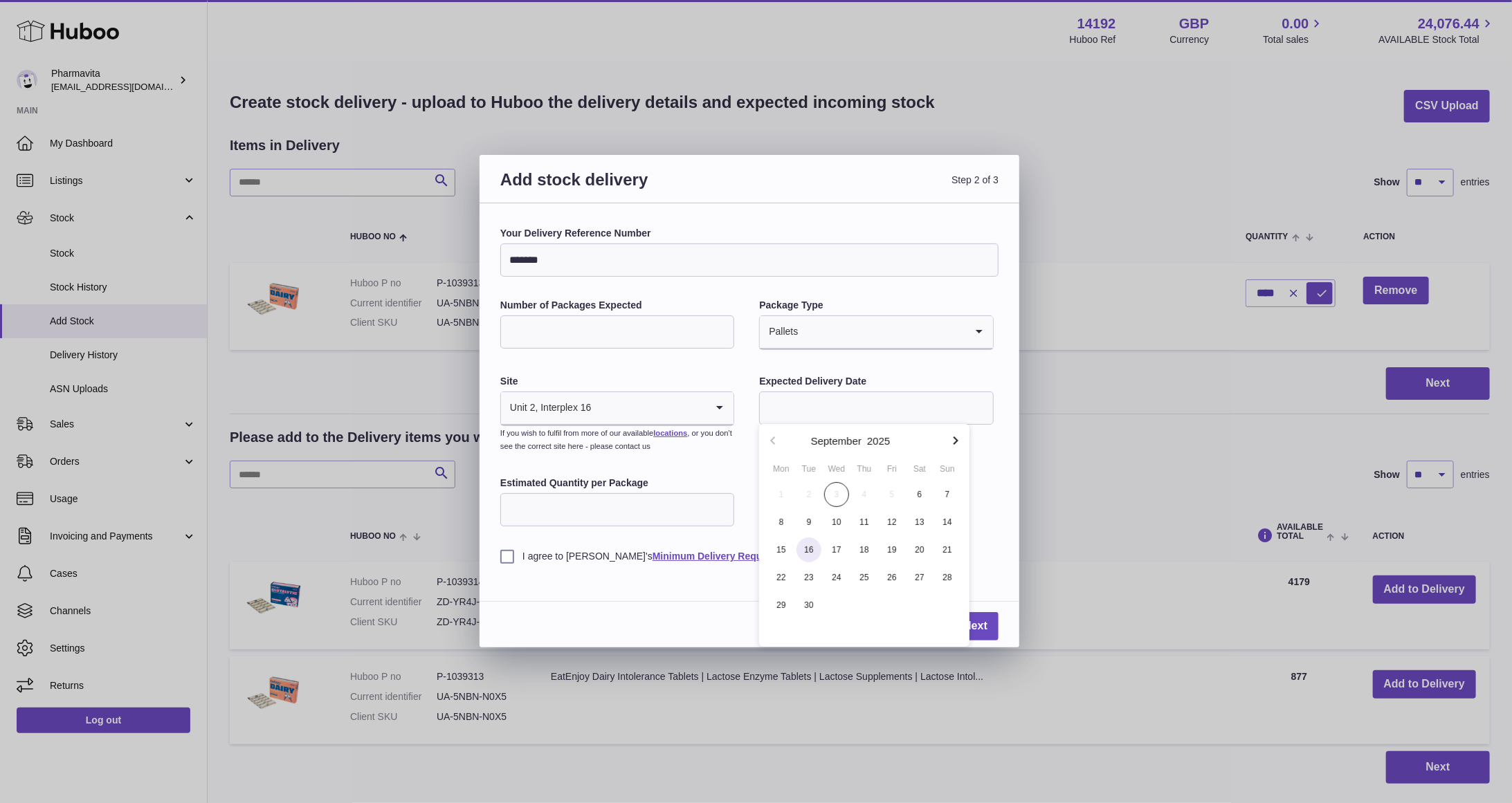
click at [814, 542] on span "16" at bounding box center [809, 550] width 25 height 25
type input "**********"
click at [567, 507] on input "Estimated Quantity per Package" at bounding box center [617, 510] width 234 height 33
type input "*"
type input "**"
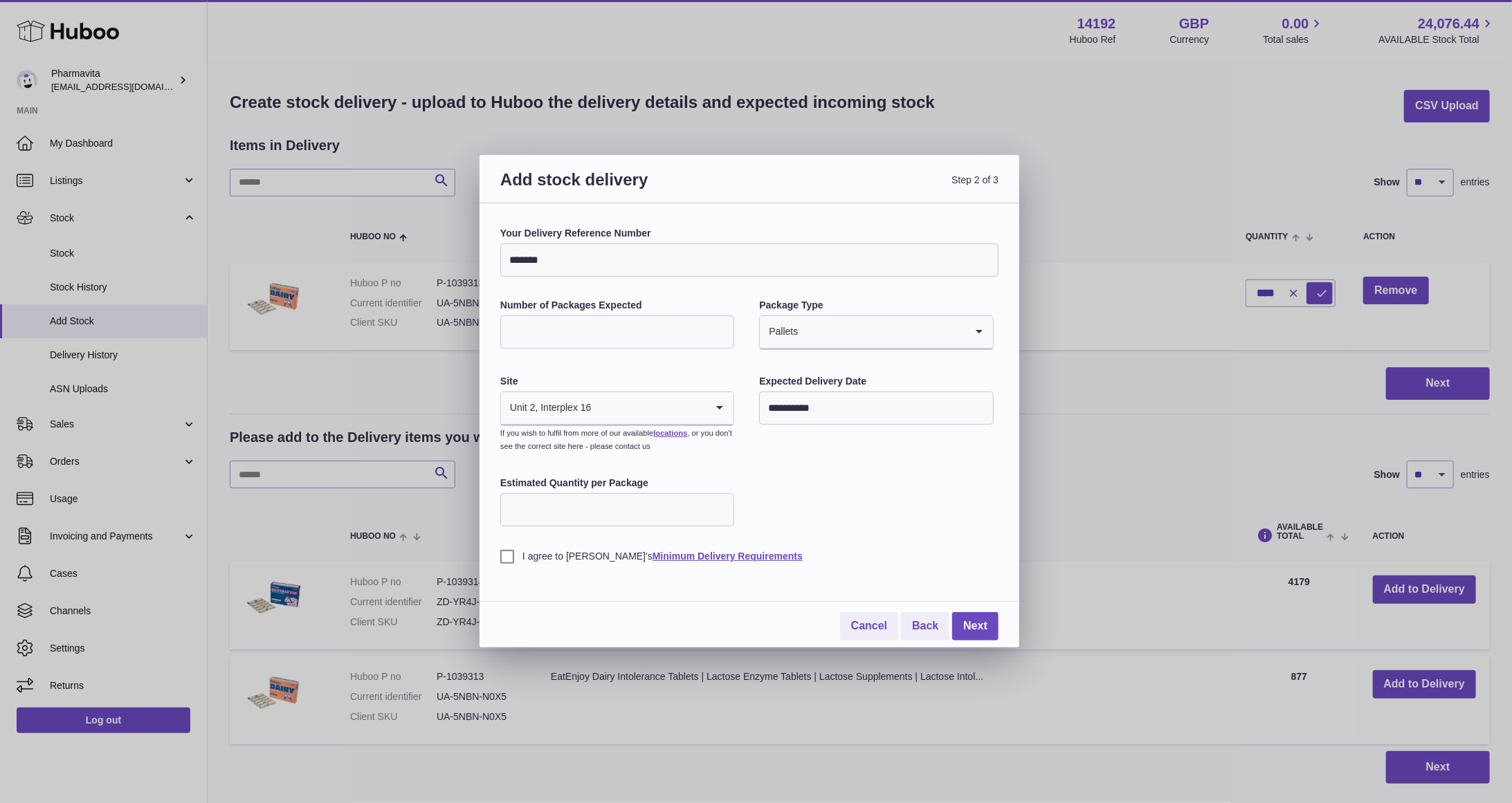
click at [511, 552] on label "I agree to Huboo's Minimum Delivery Requirements" at bounding box center [749, 556] width 498 height 13
click at [985, 626] on link "Next" at bounding box center [976, 626] width 46 height 29
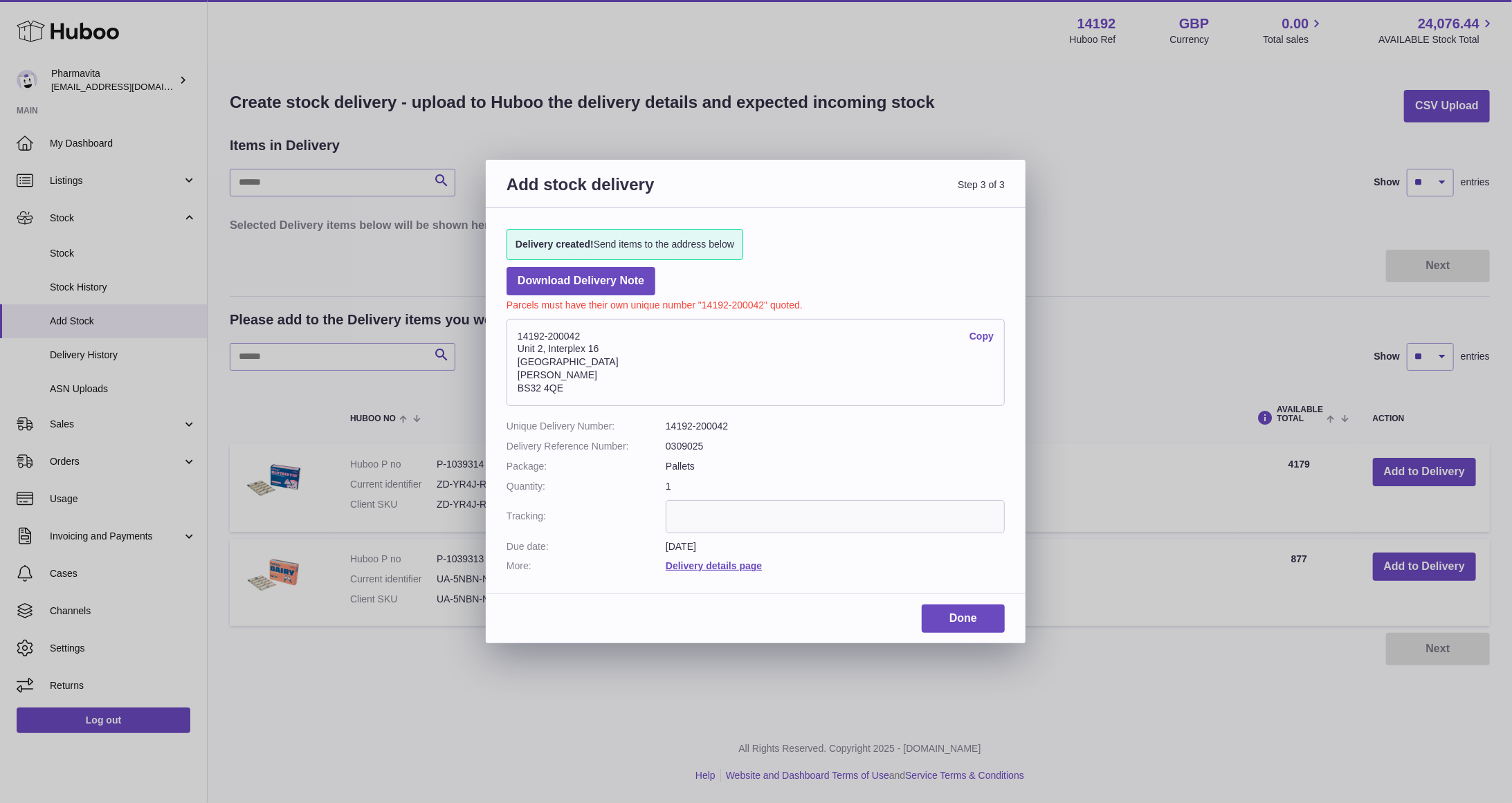
click at [732, 425] on dd "14192-200042" at bounding box center [836, 427] width 340 height 13
click at [623, 278] on link "Download Delivery Note" at bounding box center [581, 281] width 148 height 29
drag, startPoint x: 589, startPoint y: 333, endPoint x: 515, endPoint y: 329, distance: 74.1
click at [515, 329] on address "14192-200042 Copy Unit 2, Interplex 16 Ash Ridge Road Bradley Stoke BS32 4QE" at bounding box center [755, 363] width 498 height 87
copy address "14192-200042"
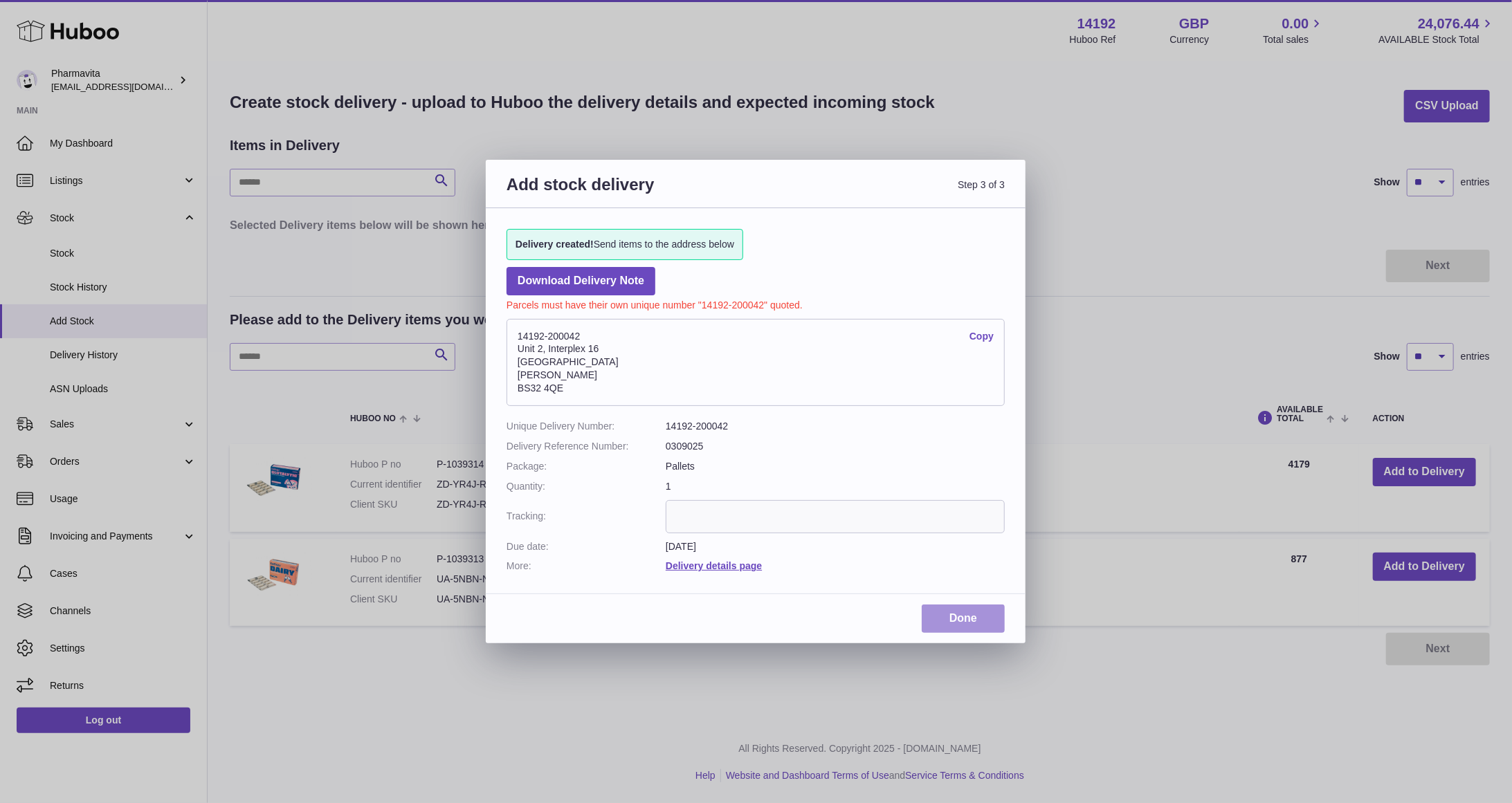
click at [973, 616] on link "Done" at bounding box center [964, 618] width 83 height 29
